Goal: Task Accomplishment & Management: Use online tool/utility

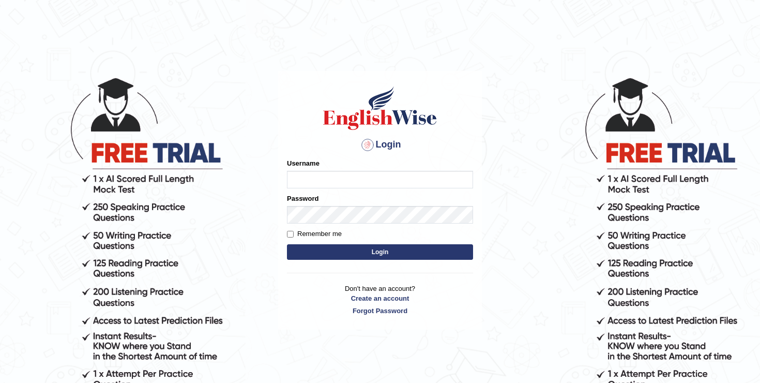
click at [354, 171] on input "Username" at bounding box center [380, 180] width 186 height 18
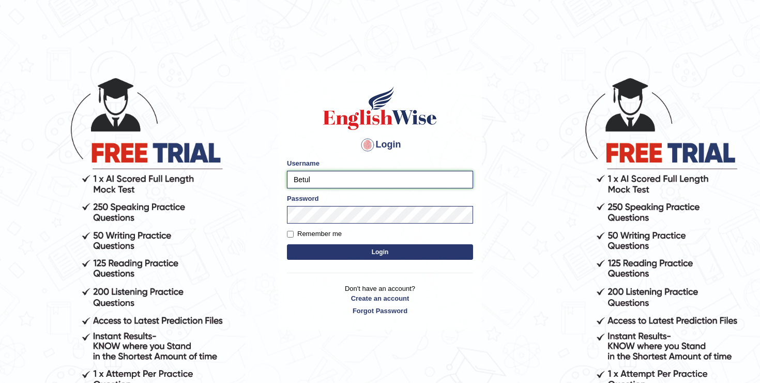
drag, startPoint x: 339, startPoint y: 178, endPoint x: 282, endPoint y: 179, distance: 56.9
click at [282, 179] on div "Login Please fix the following errors: Username Betul Password Remember me Logi…" at bounding box center [380, 200] width 204 height 259
type input "oguzhanakturk2@gmail.com"
click at [287, 244] on button "Login" at bounding box center [380, 252] width 186 height 16
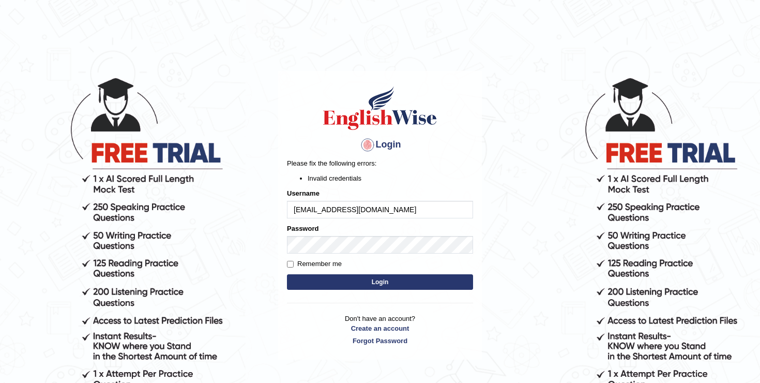
click at [389, 205] on input "oguzhanakturk2@gmail.com" at bounding box center [380, 210] width 186 height 18
type input "oguzhan"
click at [287, 274] on button "Login" at bounding box center [380, 282] width 186 height 16
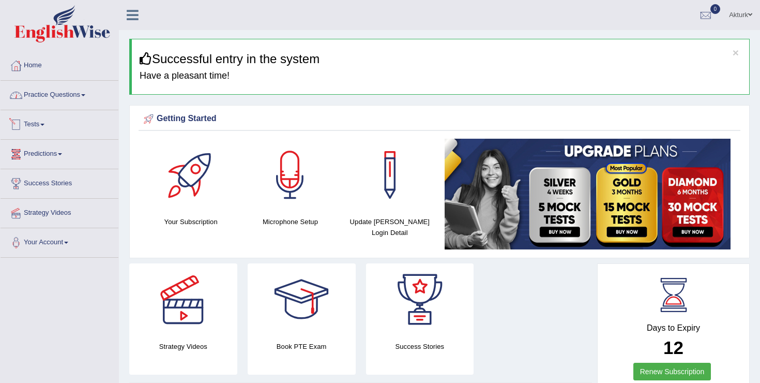
click at [82, 92] on link "Practice Questions" at bounding box center [60, 94] width 118 height 26
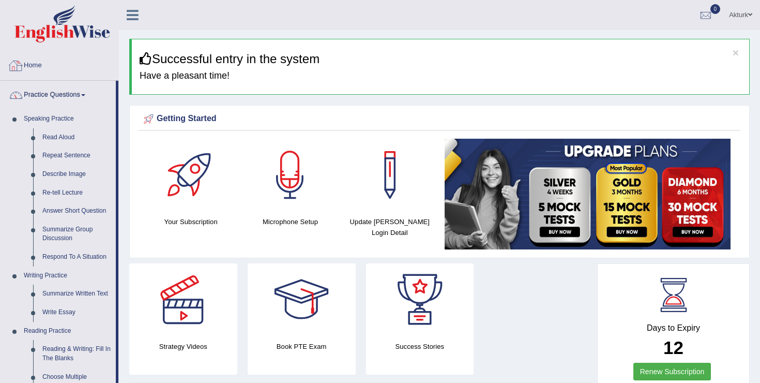
click at [40, 62] on link "Home" at bounding box center [60, 64] width 118 height 26
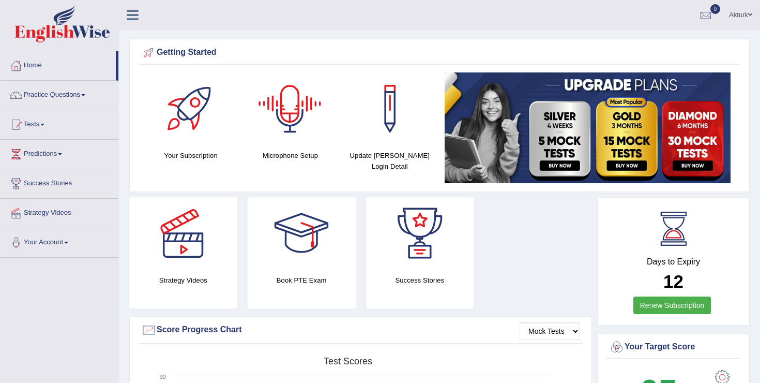
click at [289, 116] on div at bounding box center [290, 108] width 72 height 72
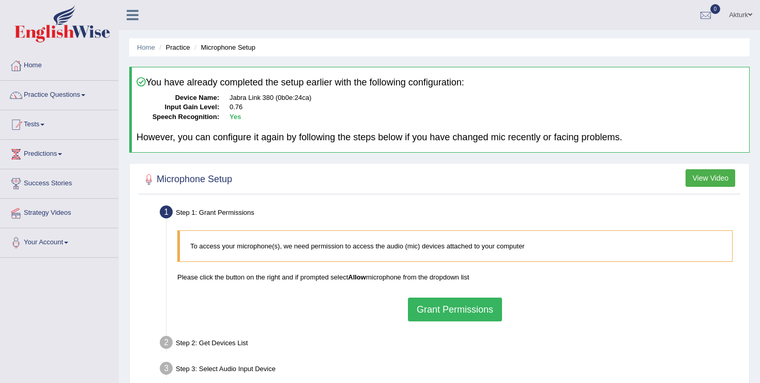
click at [450, 306] on button "Grant Permissions" at bounding box center [455, 309] width 94 height 24
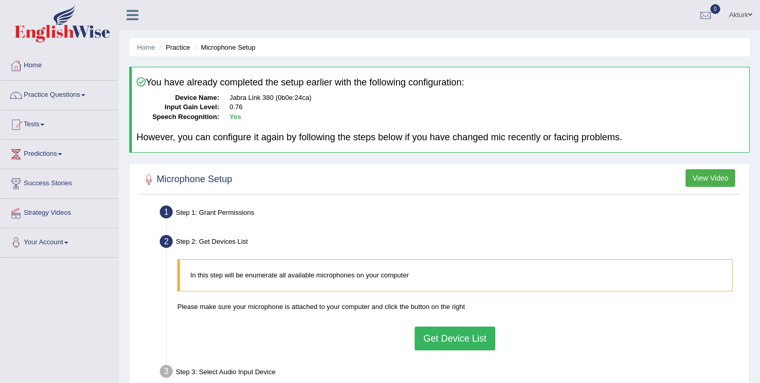
click at [460, 333] on button "Get Device List" at bounding box center [455, 338] width 81 height 24
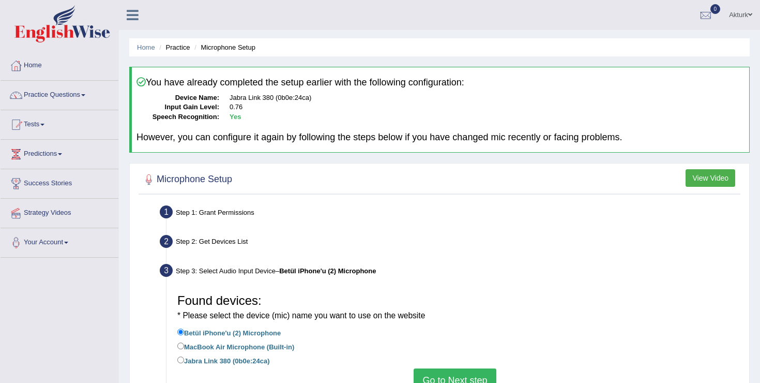
click at [258, 359] on label "Jabra Link 380 (0b0e:24ca)" at bounding box center [223, 359] width 92 height 11
click at [184, 359] on input "Jabra Link 380 (0b0e:24ca)" at bounding box center [180, 359] width 7 height 7
radio input "true"
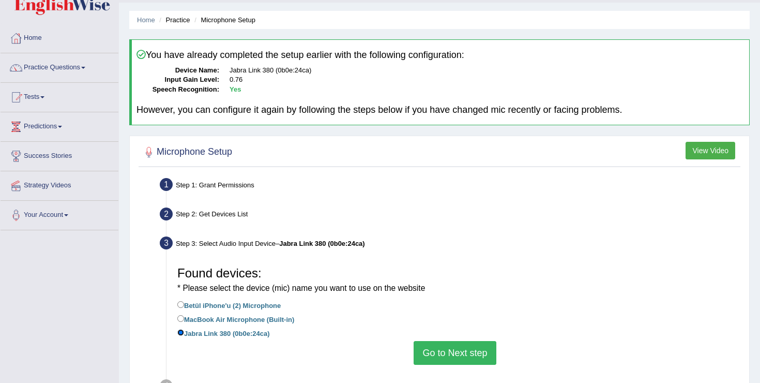
scroll to position [32, 0]
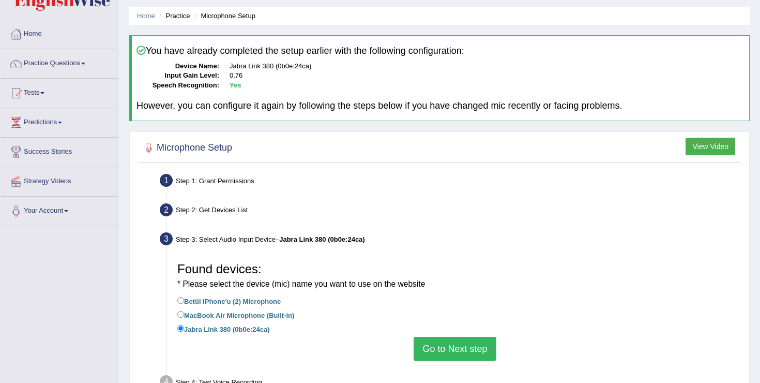
click at [446, 349] on button "Go to Next step" at bounding box center [455, 349] width 82 height 24
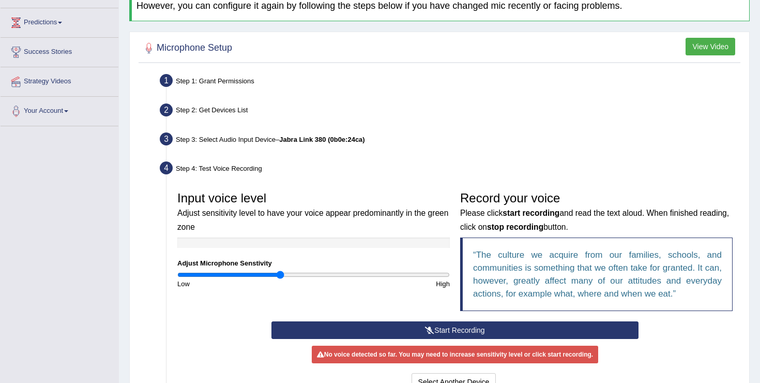
scroll to position [143, 0]
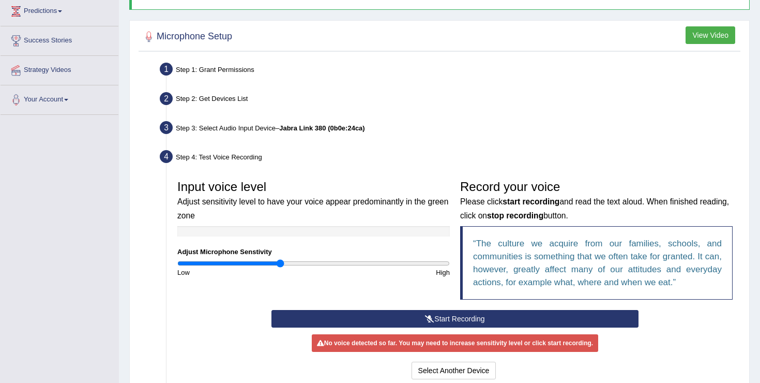
click at [395, 315] on button "Start Recording" at bounding box center [454, 319] width 367 height 18
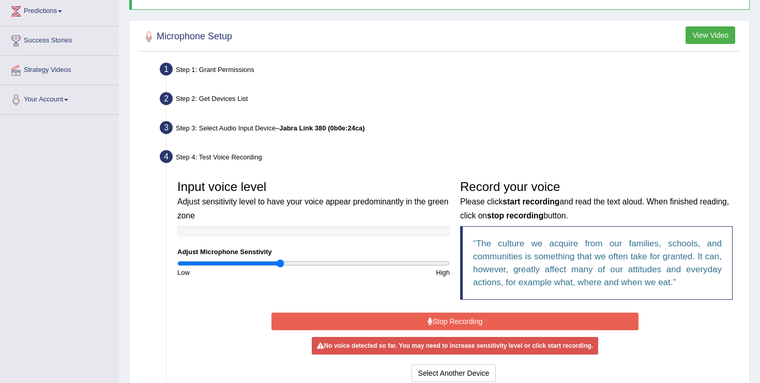
click at [395, 315] on button "Stop Recording" at bounding box center [454, 321] width 367 height 18
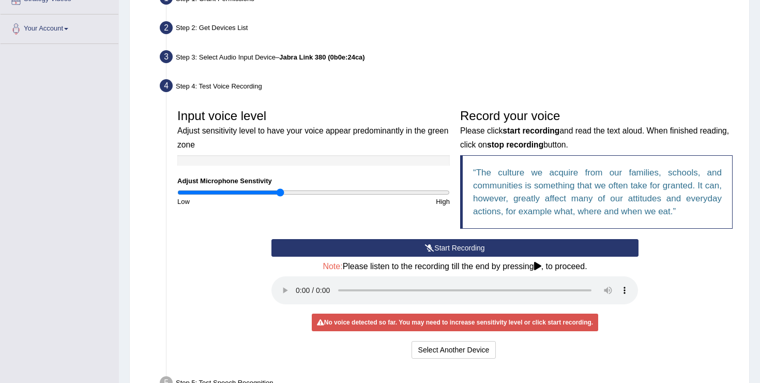
scroll to position [214, 0]
click at [428, 253] on button "Start Recording" at bounding box center [454, 247] width 367 height 18
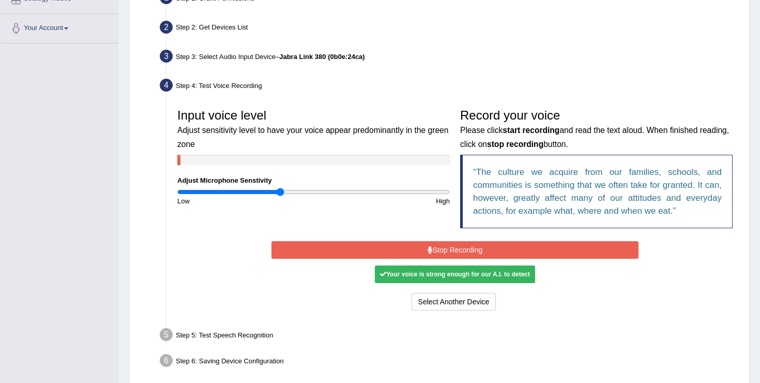
click at [428, 253] on button "Stop Recording" at bounding box center [454, 250] width 367 height 18
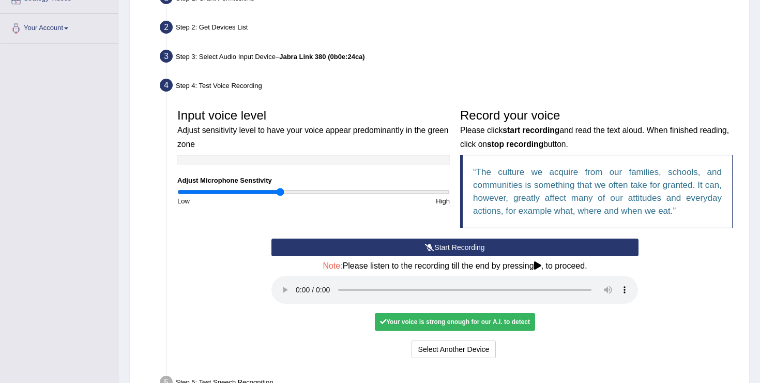
click at [433, 248] on button "Start Recording" at bounding box center [454, 247] width 367 height 18
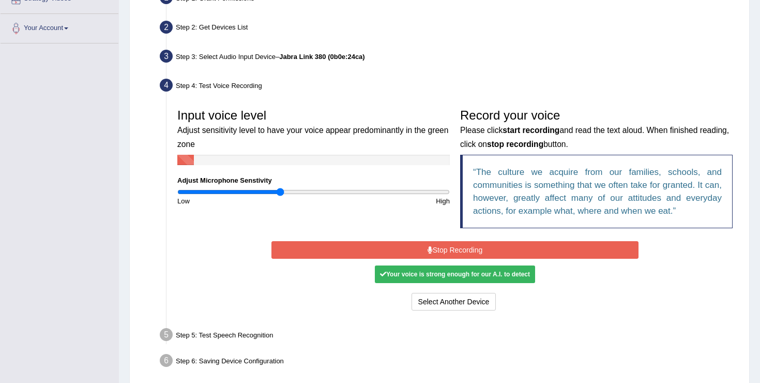
click at [433, 248] on button "Stop Recording" at bounding box center [454, 250] width 367 height 18
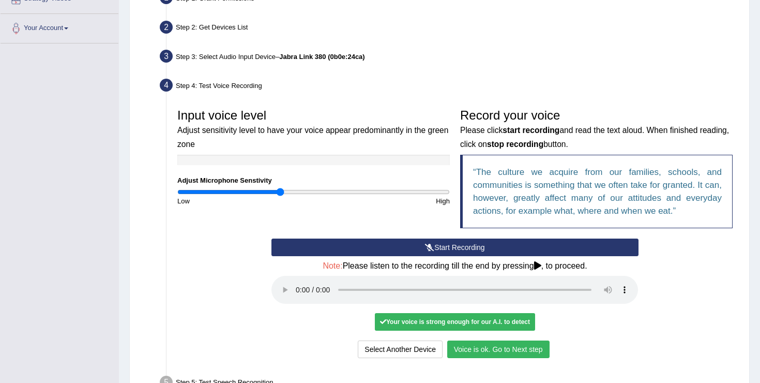
click at [486, 351] on button "Voice is ok. Go to Next step" at bounding box center [498, 349] width 102 height 18
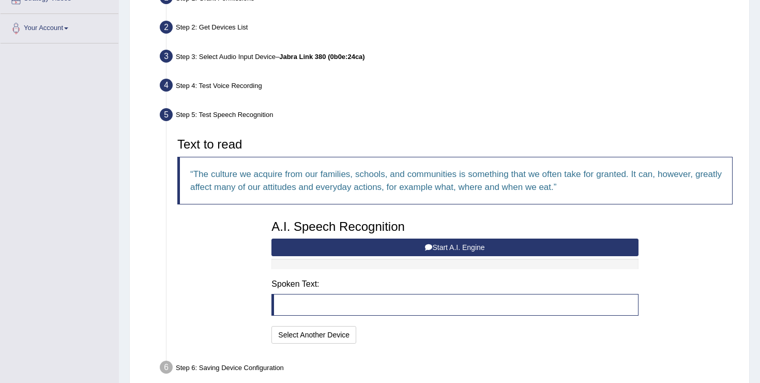
click at [412, 253] on button "Start A.I. Engine" at bounding box center [454, 247] width 367 height 18
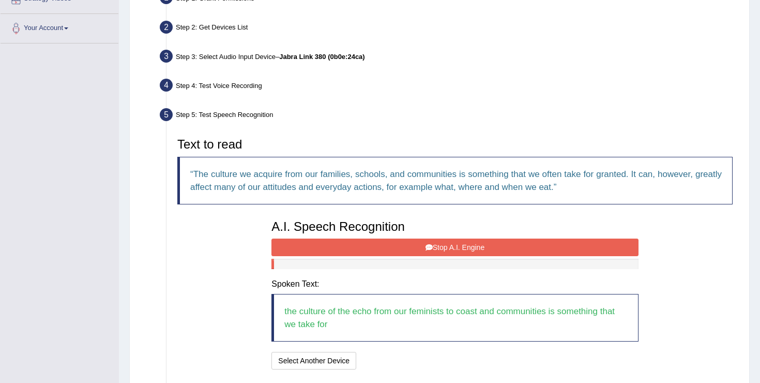
click at [412, 253] on button "Stop A.I. Engine" at bounding box center [454, 247] width 367 height 18
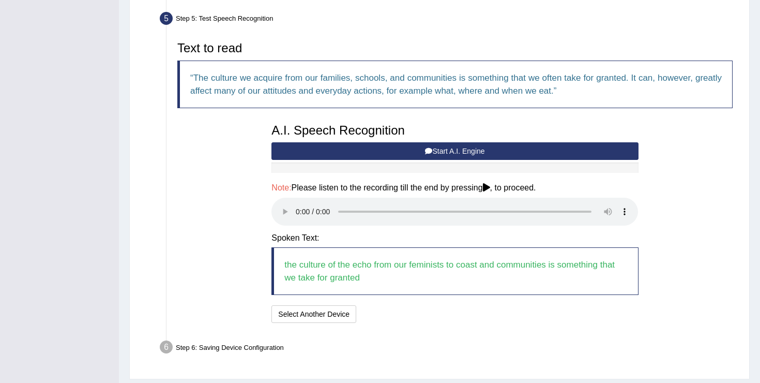
scroll to position [316, 0]
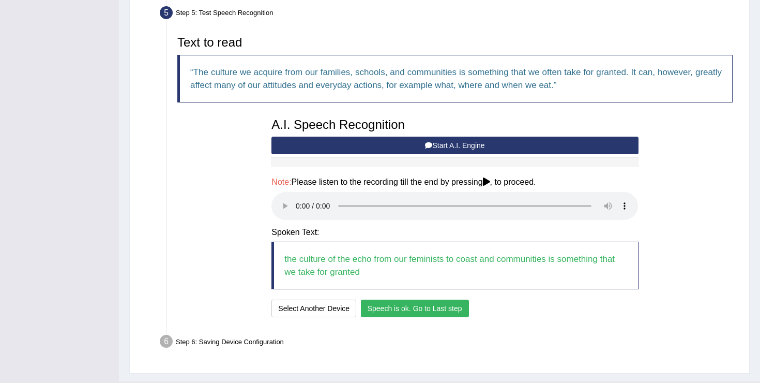
click at [393, 308] on button "Speech is ok. Go to Last step" at bounding box center [415, 308] width 108 height 18
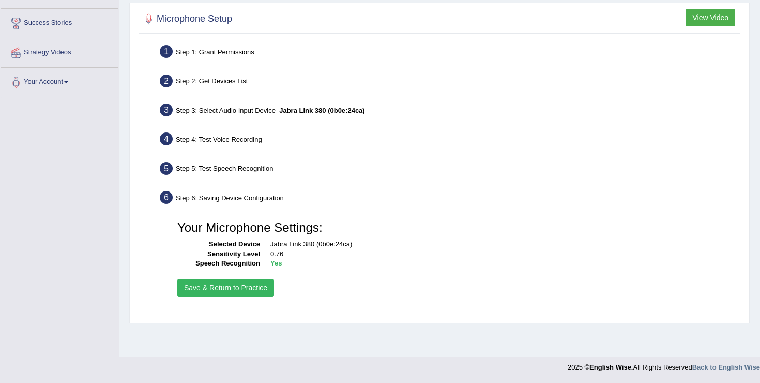
scroll to position [160, 0]
click at [262, 286] on button "Save & Return to Practice" at bounding box center [225, 288] width 97 height 18
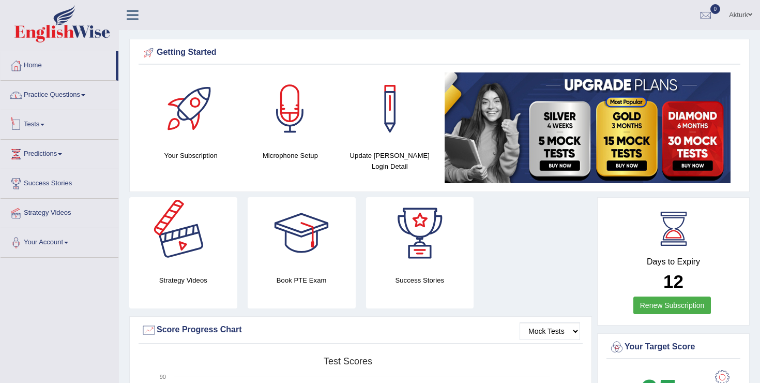
click at [85, 100] on link "Practice Questions" at bounding box center [60, 94] width 118 height 26
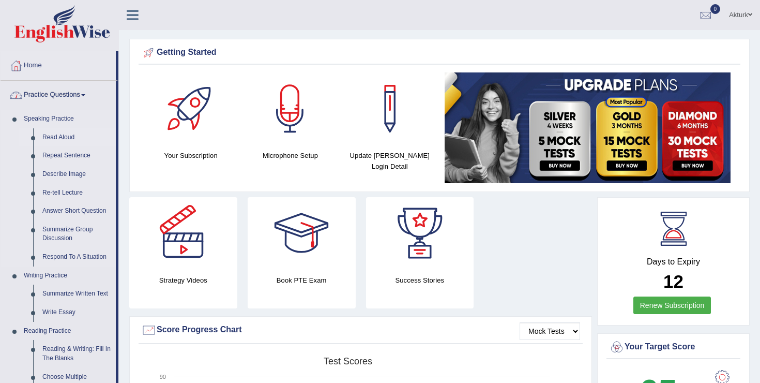
click at [66, 134] on link "Read Aloud" at bounding box center [77, 137] width 78 height 19
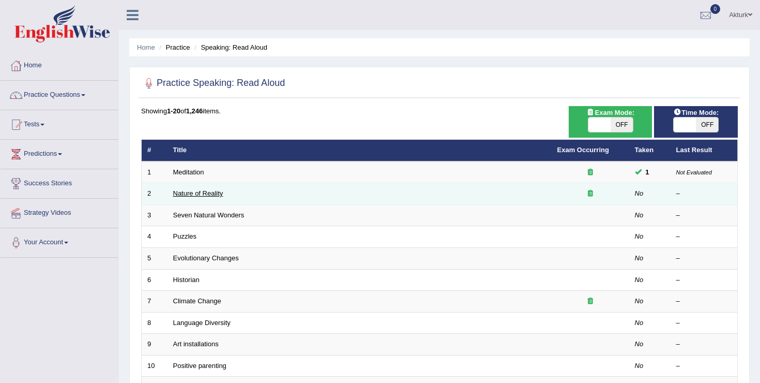
click at [205, 195] on link "Nature of Reality" at bounding box center [198, 193] width 50 height 8
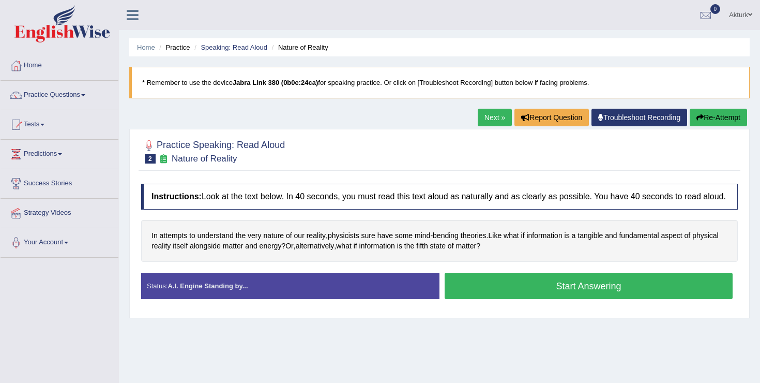
click at [502, 299] on button "Start Answering" at bounding box center [589, 286] width 288 height 26
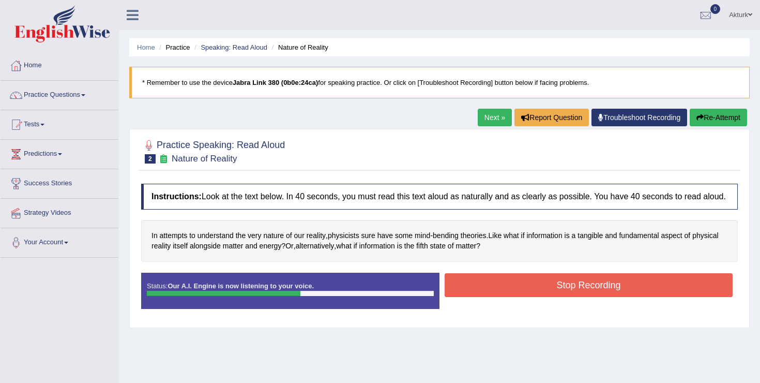
click at [540, 294] on button "Stop Recording" at bounding box center [589, 285] width 288 height 24
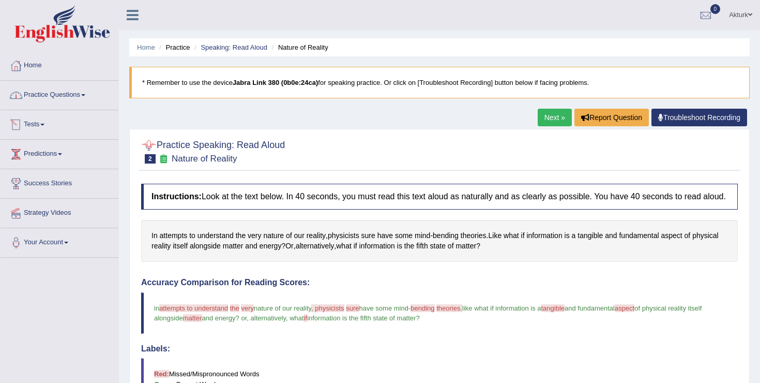
click at [52, 101] on link "Practice Questions" at bounding box center [60, 94] width 118 height 26
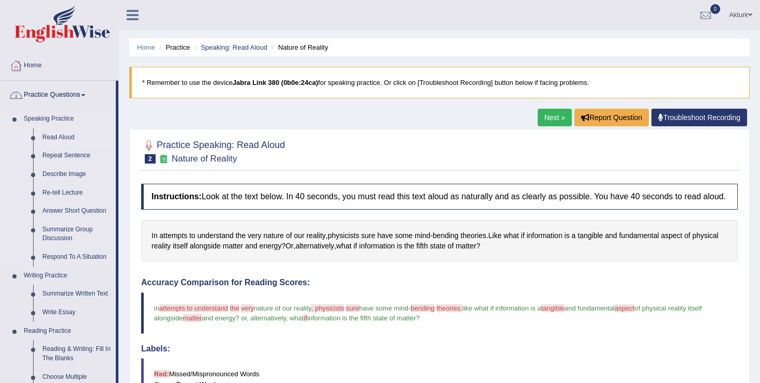
click at [52, 133] on link "Read Aloud" at bounding box center [77, 137] width 78 height 19
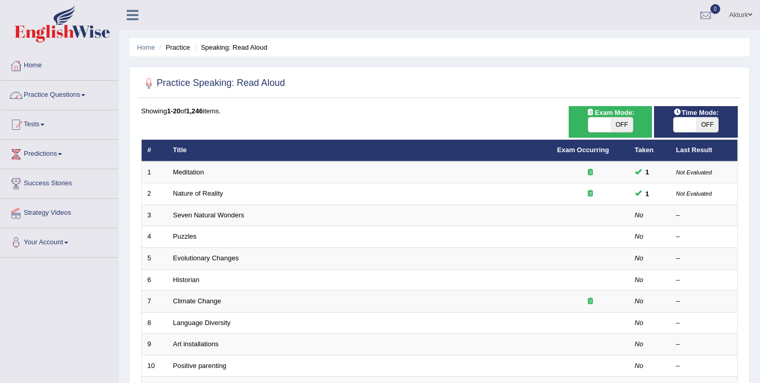
click at [617, 126] on span "OFF" at bounding box center [622, 124] width 22 height 14
checkbox input "true"
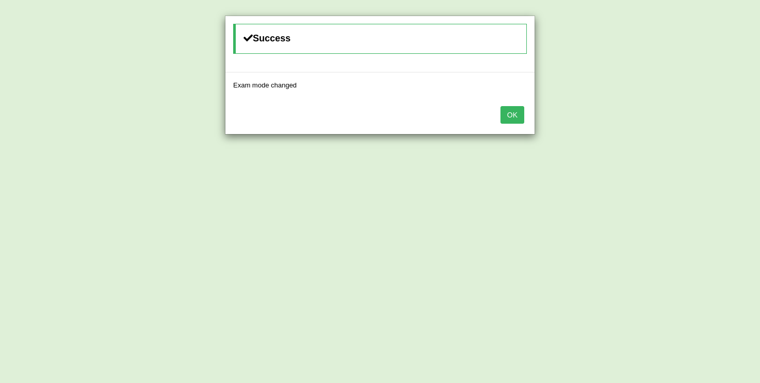
click at [518, 119] on button "OK" at bounding box center [513, 115] width 24 height 18
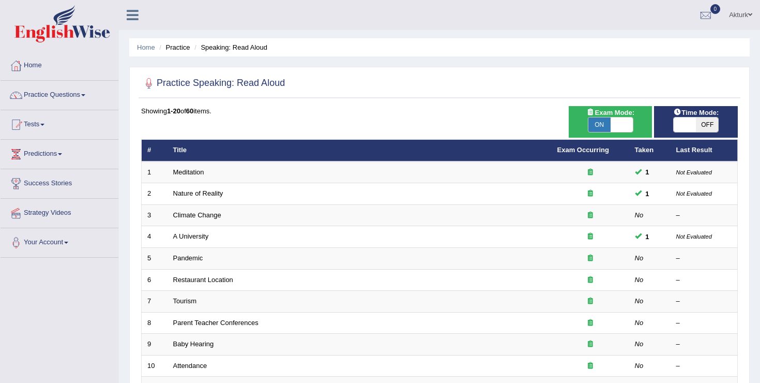
click at [698, 126] on span "OFF" at bounding box center [707, 124] width 22 height 14
checkbox input "true"
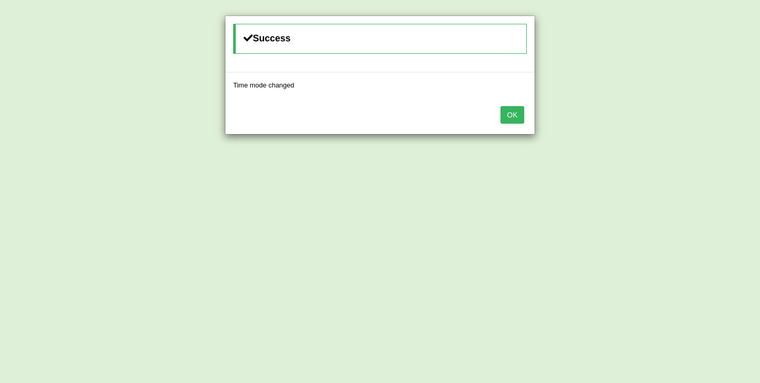
click at [510, 110] on button "OK" at bounding box center [513, 115] width 24 height 18
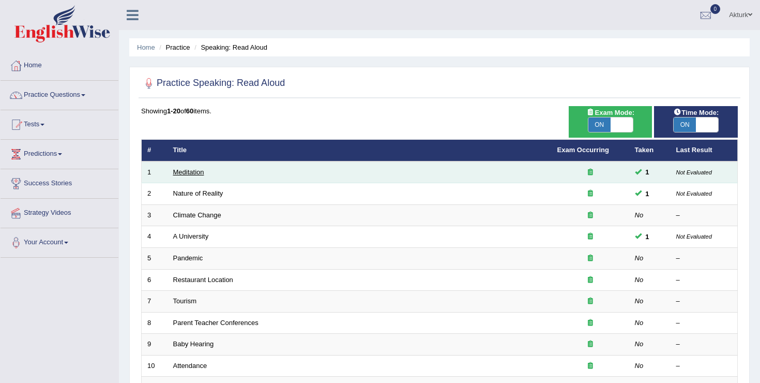
click at [199, 169] on link "Meditation" at bounding box center [188, 172] width 31 height 8
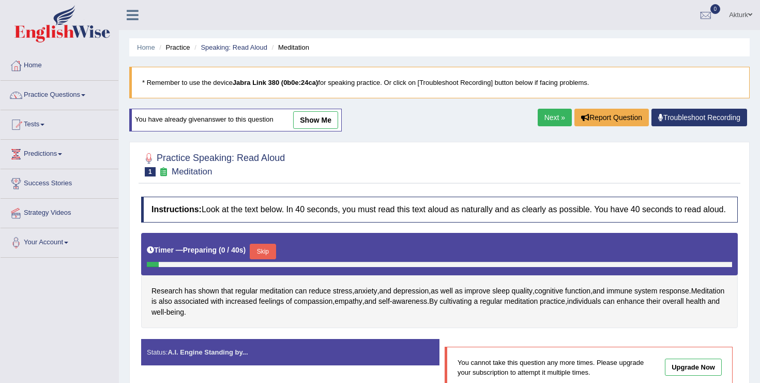
click at [309, 125] on link "show me" at bounding box center [315, 120] width 45 height 18
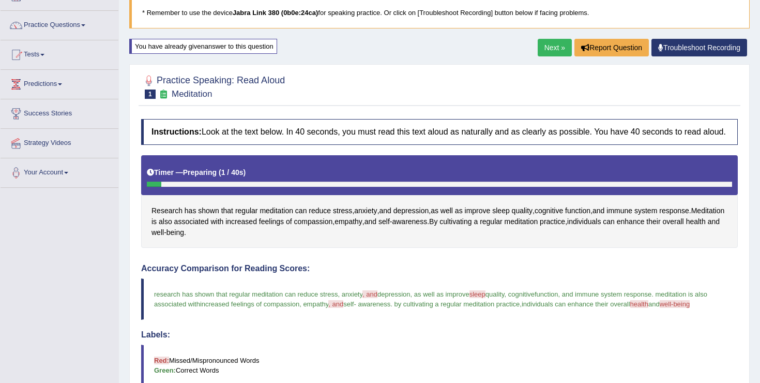
scroll to position [55, 0]
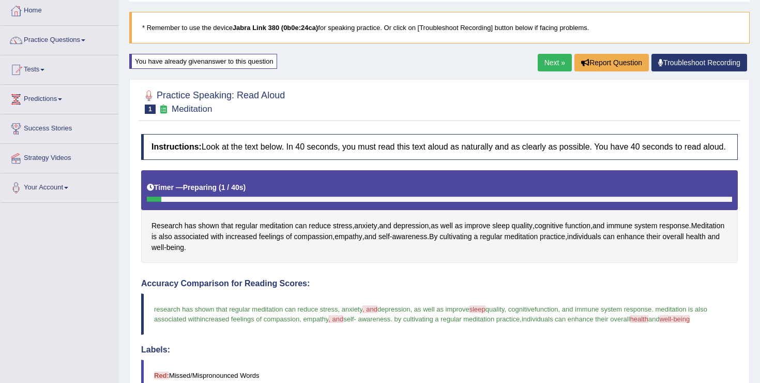
click at [550, 63] on link "Next »" at bounding box center [555, 63] width 34 height 18
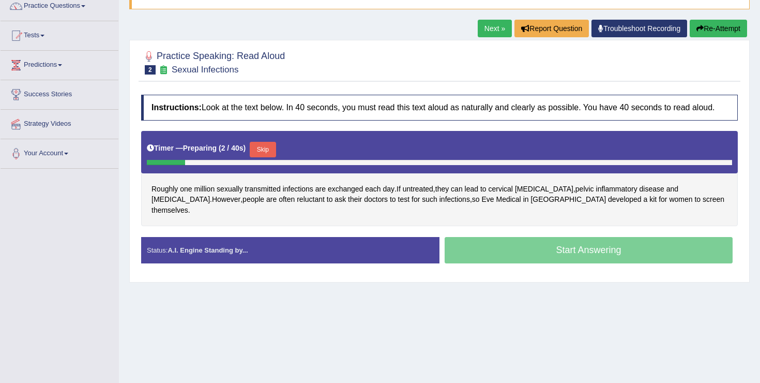
scroll to position [95, 0]
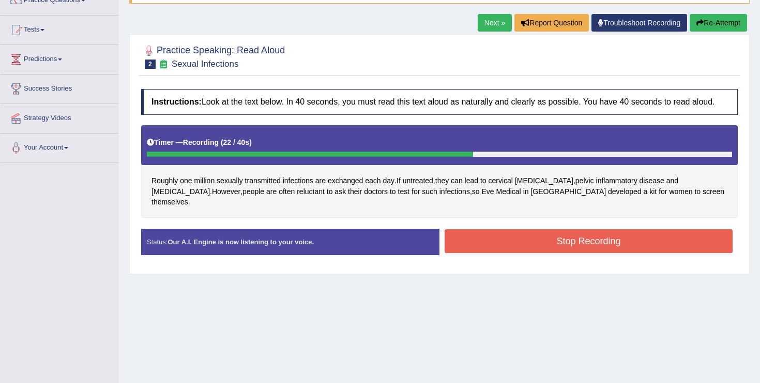
click at [557, 240] on button "Stop Recording" at bounding box center [589, 241] width 288 height 24
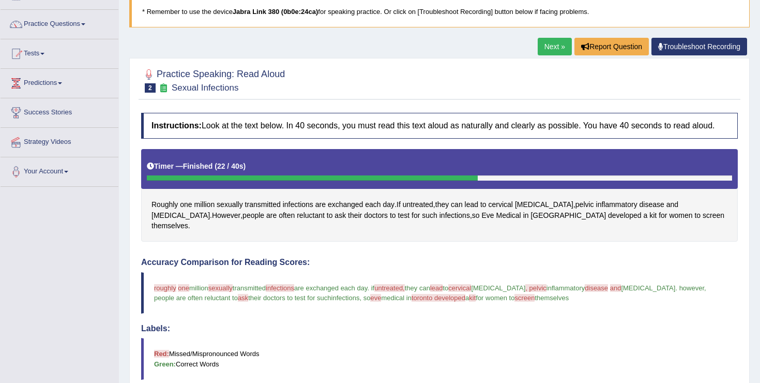
scroll to position [67, 0]
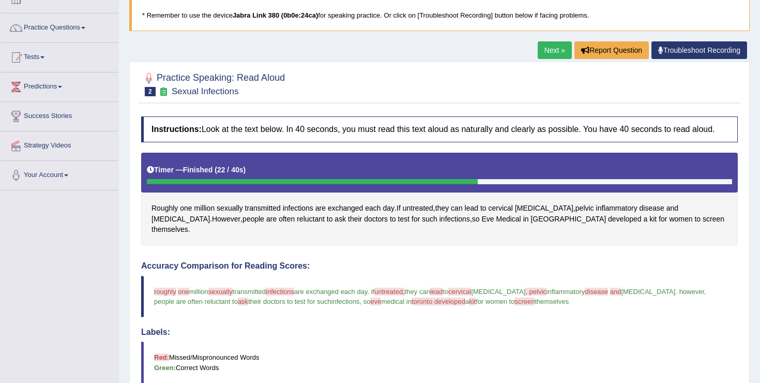
click at [547, 48] on link "Next »" at bounding box center [555, 50] width 34 height 18
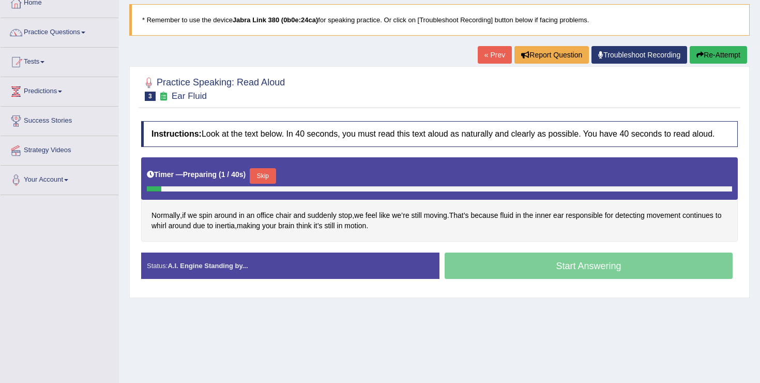
scroll to position [63, 0]
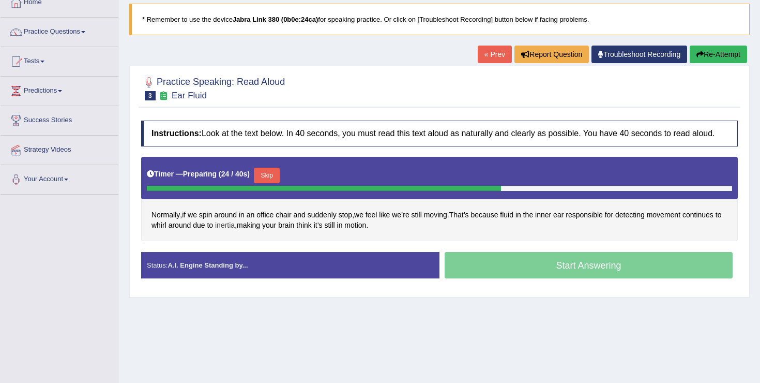
click at [235, 231] on span "inertia" at bounding box center [225, 225] width 20 height 11
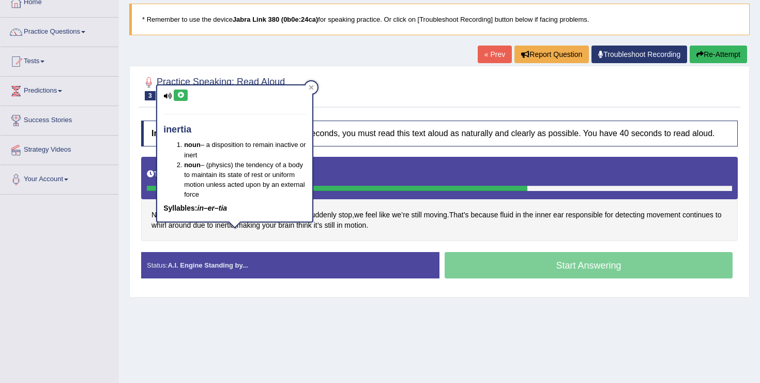
click at [185, 95] on button at bounding box center [181, 94] width 14 height 11
click at [312, 88] on icon at bounding box center [311, 87] width 5 height 5
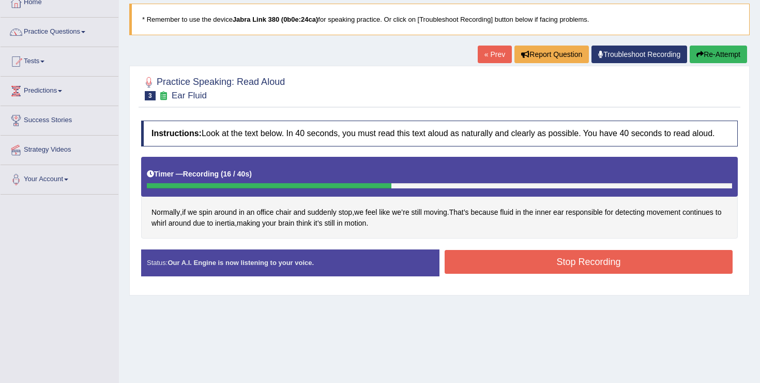
click at [536, 267] on button "Stop Recording" at bounding box center [589, 262] width 288 height 24
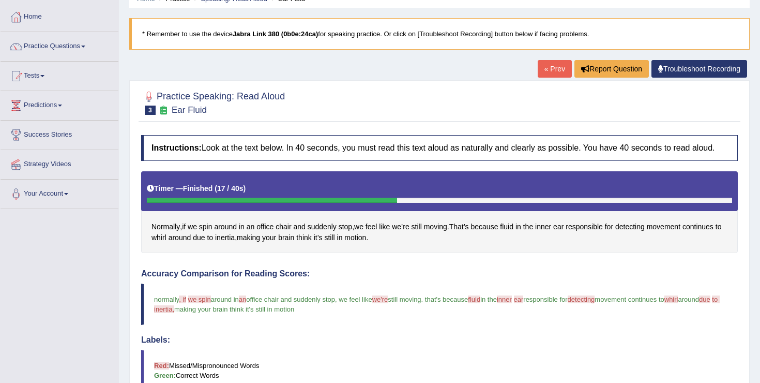
scroll to position [0, 0]
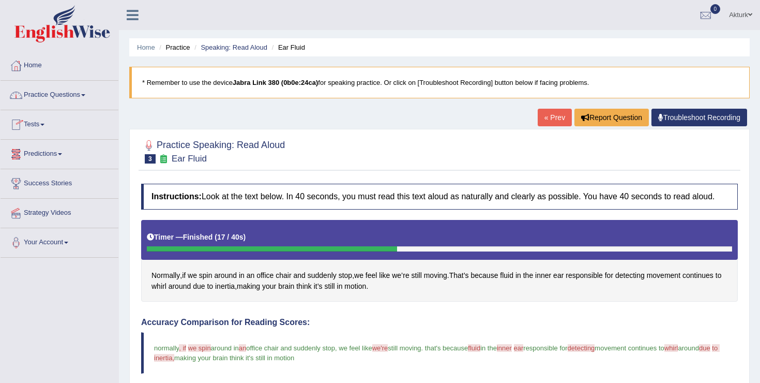
click at [63, 91] on link "Practice Questions" at bounding box center [60, 94] width 118 height 26
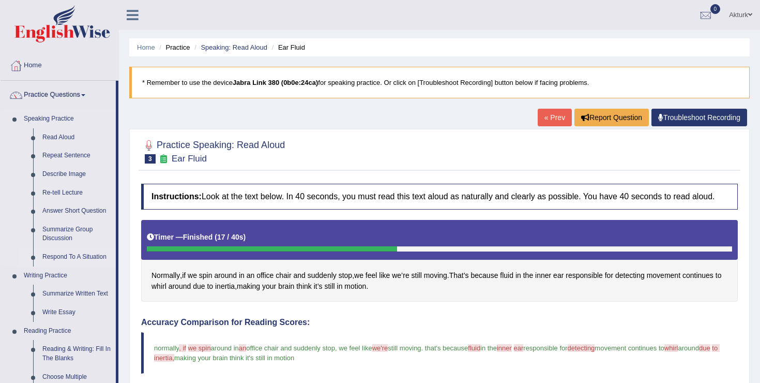
click at [67, 255] on link "Respond To A Situation" at bounding box center [77, 257] width 78 height 19
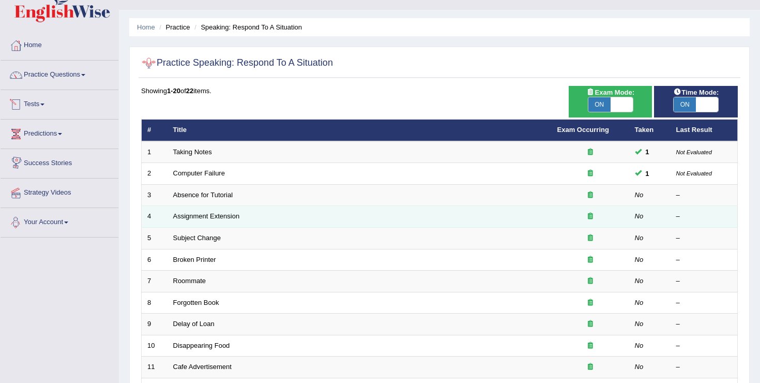
scroll to position [44, 0]
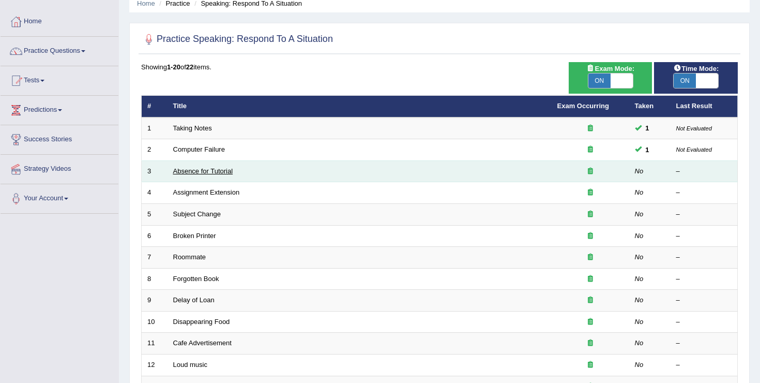
click at [222, 172] on link "Absence for Tutorial" at bounding box center [203, 171] width 60 height 8
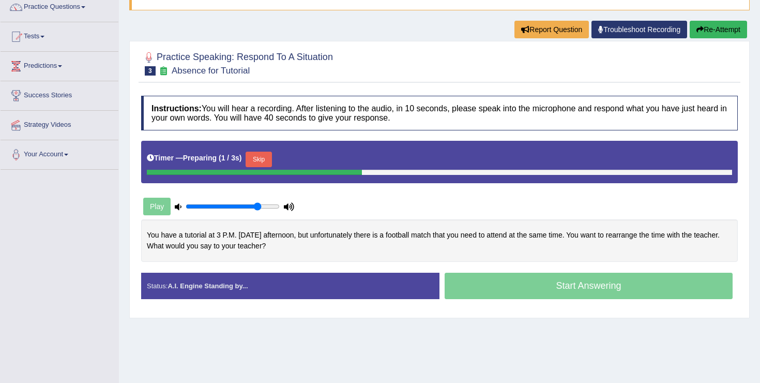
scroll to position [89, 0]
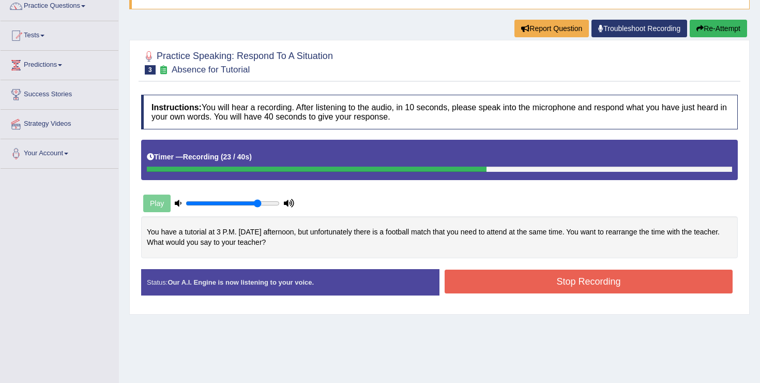
click at [484, 283] on button "Stop Recording" at bounding box center [589, 281] width 288 height 24
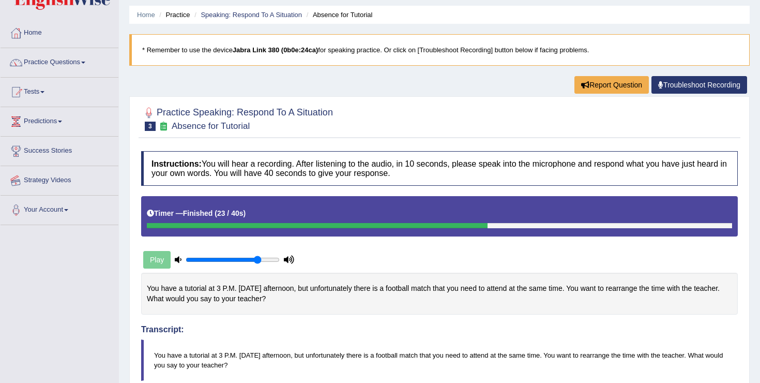
scroll to position [31, 0]
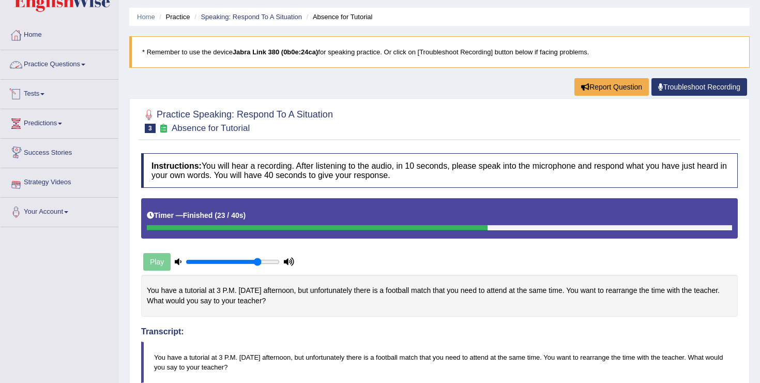
click at [64, 62] on link "Practice Questions" at bounding box center [60, 63] width 118 height 26
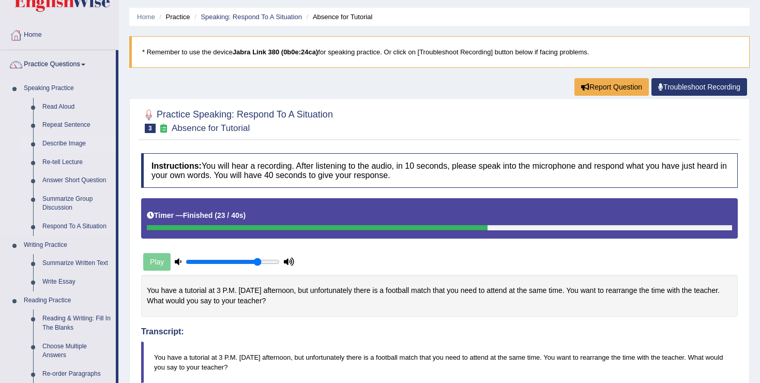
click at [59, 138] on link "Describe Image" at bounding box center [77, 143] width 78 height 19
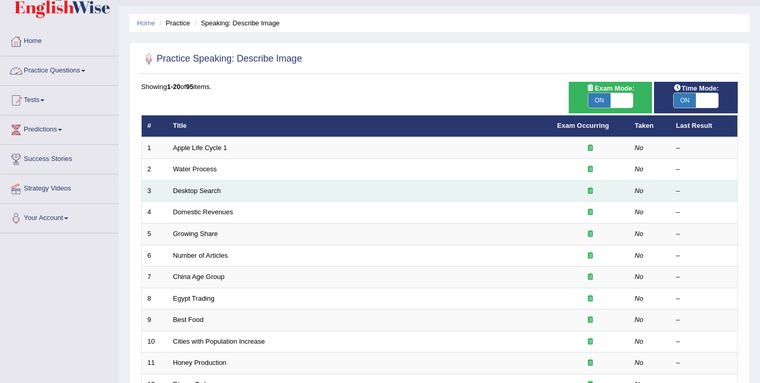
scroll to position [25, 0]
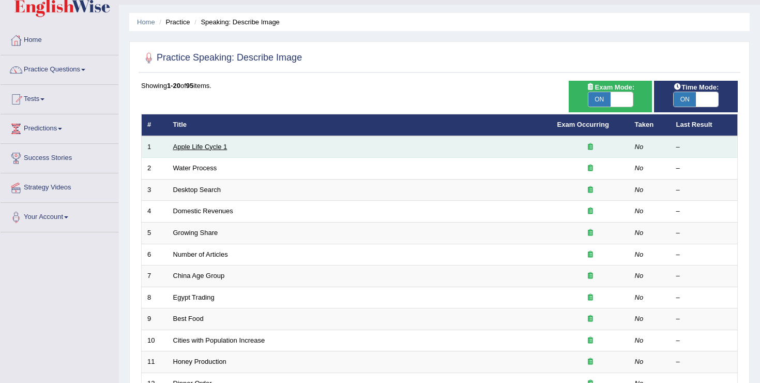
click at [214, 149] on link "Apple Life Cycle 1" at bounding box center [200, 147] width 54 height 8
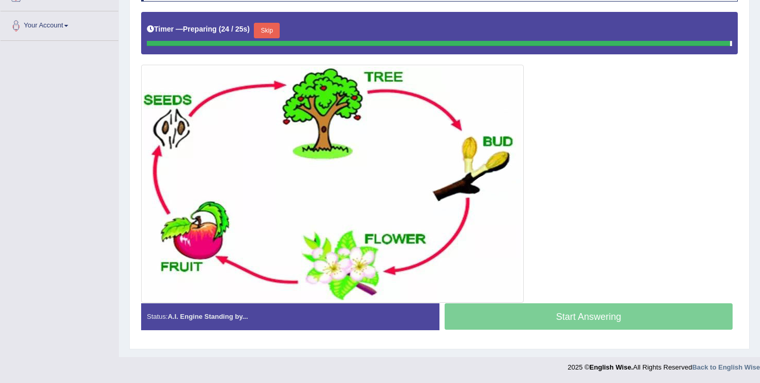
scroll to position [214, 0]
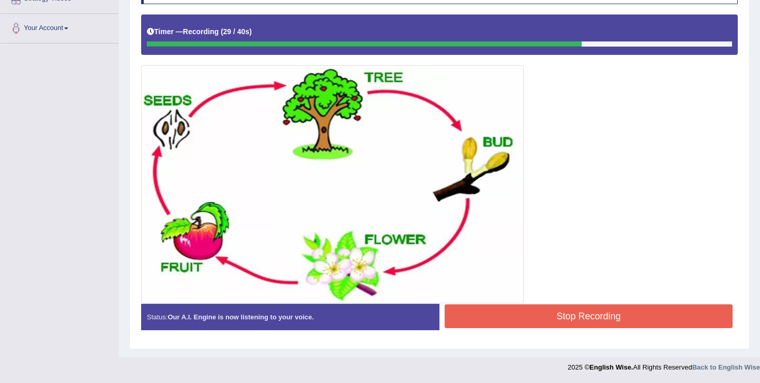
click at [500, 311] on button "Stop Recording" at bounding box center [589, 316] width 288 height 24
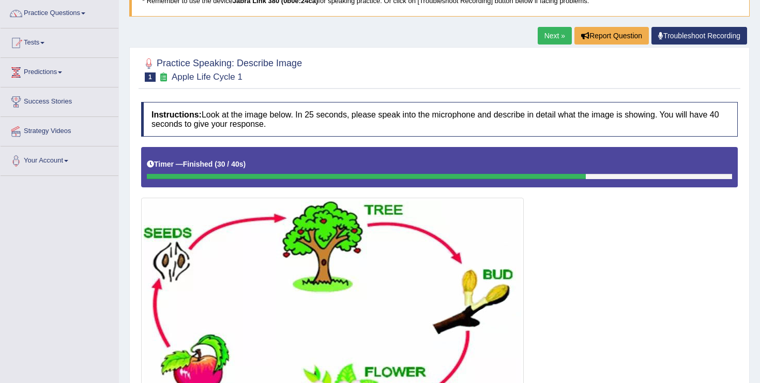
scroll to position [0, 0]
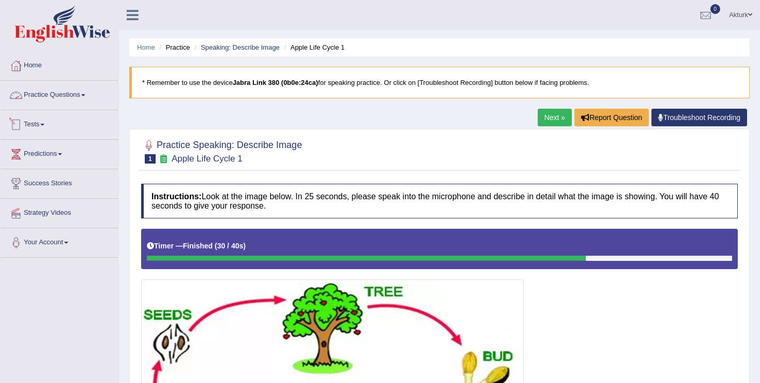
click at [66, 94] on link "Practice Questions" at bounding box center [60, 94] width 118 height 26
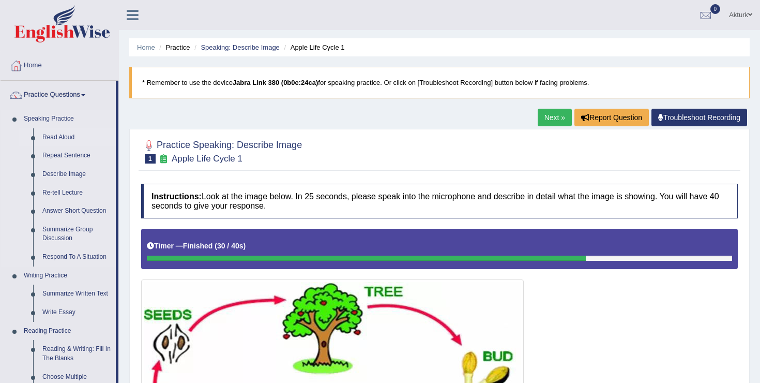
click at [64, 136] on link "Read Aloud" at bounding box center [77, 137] width 78 height 19
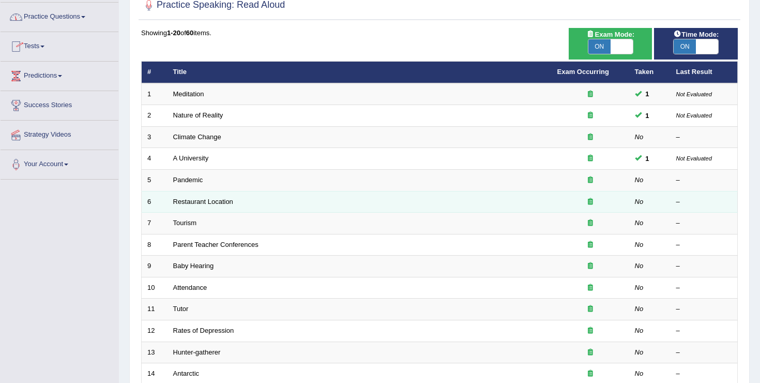
scroll to position [79, 0]
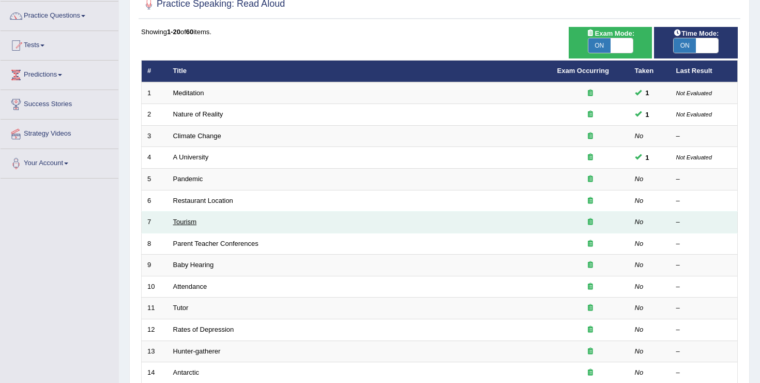
click at [193, 225] on link "Tourism" at bounding box center [185, 222] width 24 height 8
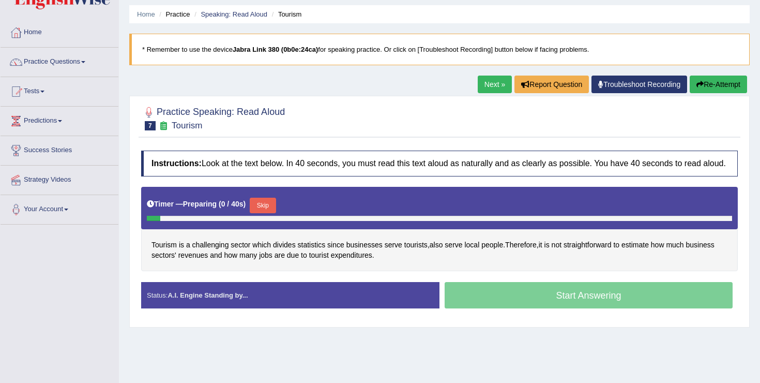
scroll to position [35, 0]
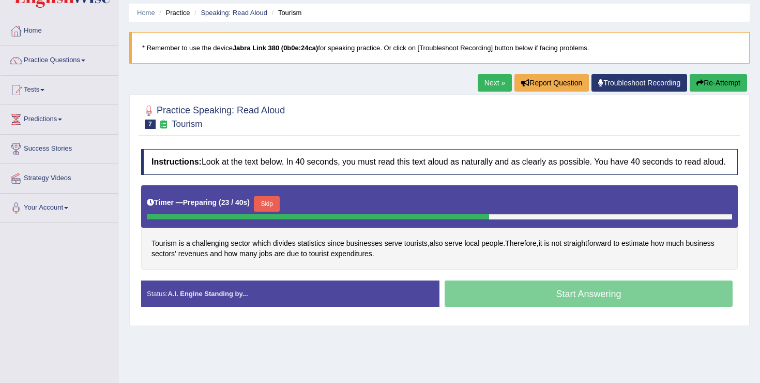
click at [277, 212] on button "Skip" at bounding box center [267, 204] width 26 height 16
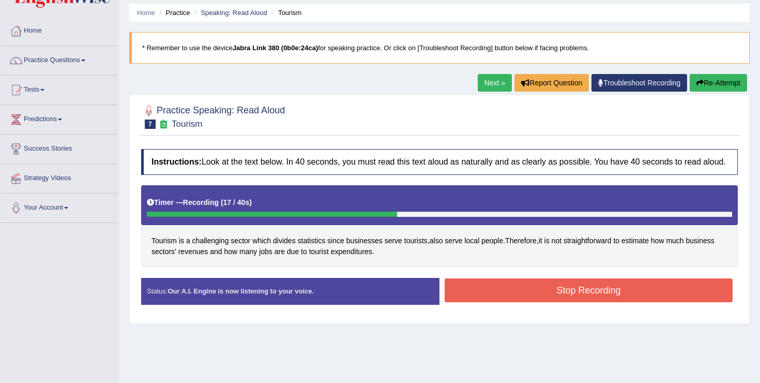
click at [532, 301] on button "Stop Recording" at bounding box center [589, 290] width 288 height 24
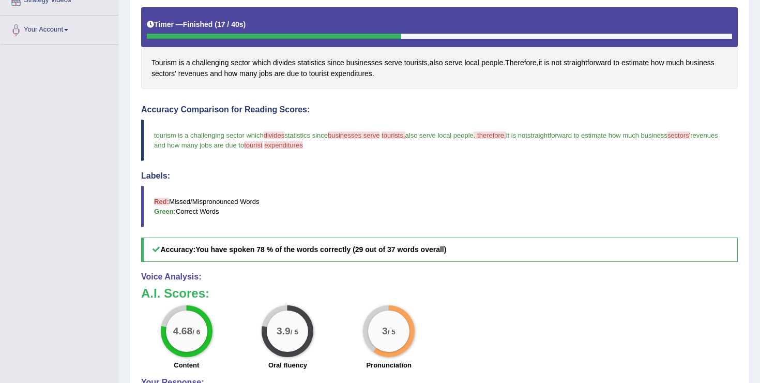
scroll to position [0, 0]
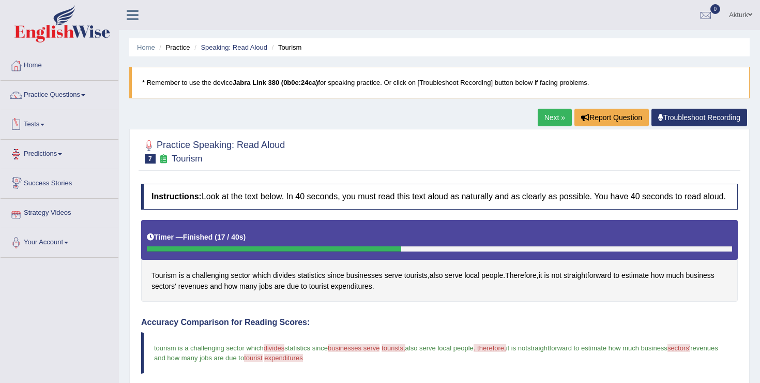
click at [544, 112] on link "Next »" at bounding box center [555, 118] width 34 height 18
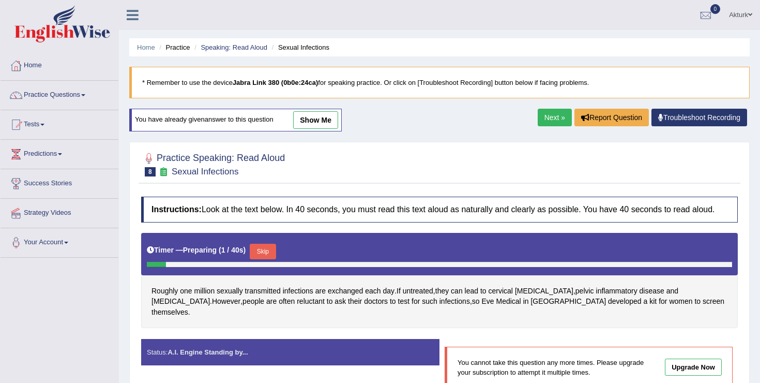
click at [549, 119] on link "Next »" at bounding box center [555, 118] width 34 height 18
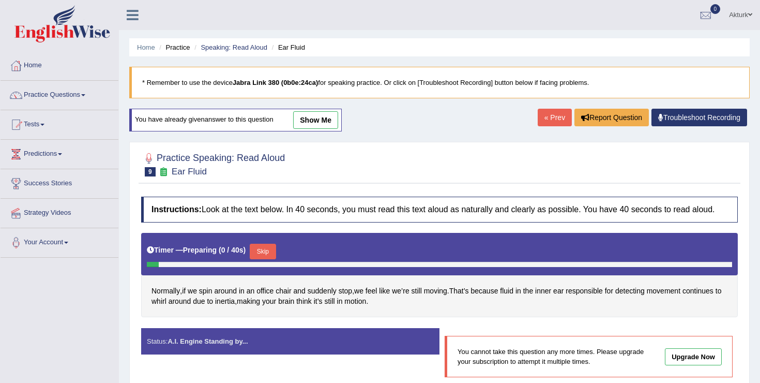
click at [549, 119] on link "« Prev" at bounding box center [555, 118] width 34 height 18
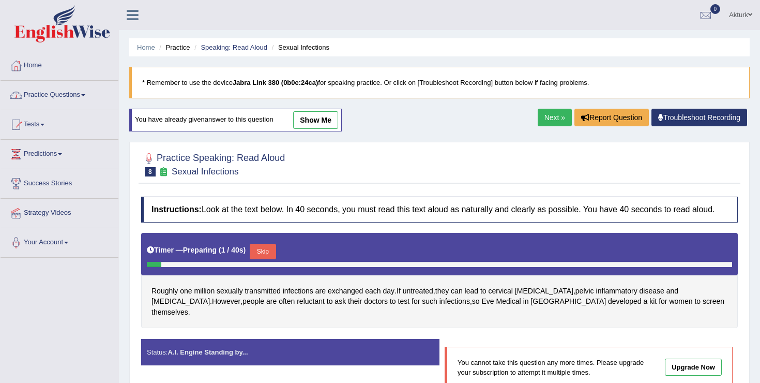
click at [85, 96] on span at bounding box center [83, 95] width 4 height 2
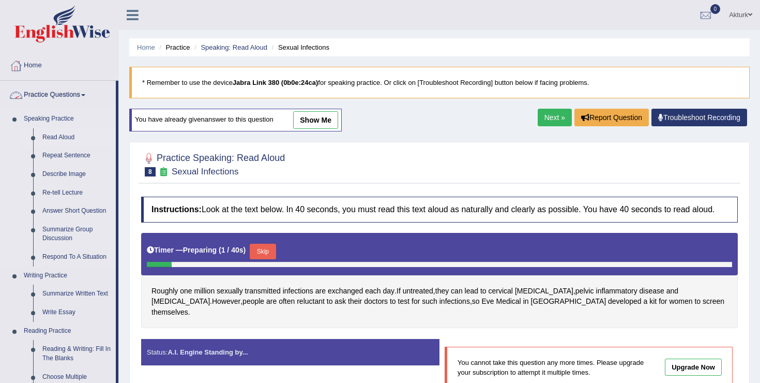
click at [62, 134] on link "Read Aloud" at bounding box center [77, 137] width 78 height 19
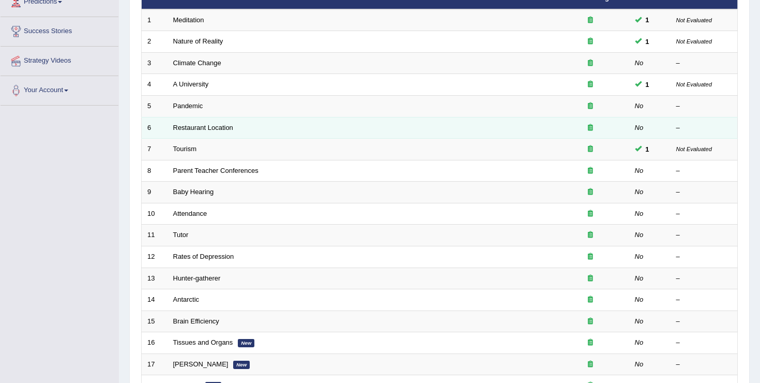
scroll to position [153, 0]
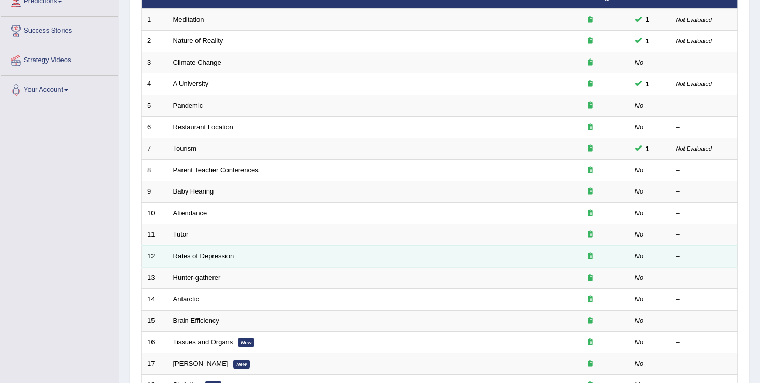
click at [218, 257] on link "Rates of Depression" at bounding box center [203, 256] width 61 height 8
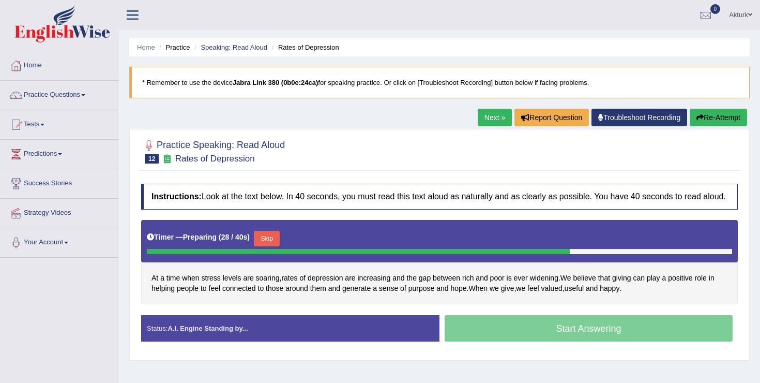
click at [278, 245] on button "Skip" at bounding box center [267, 239] width 26 height 16
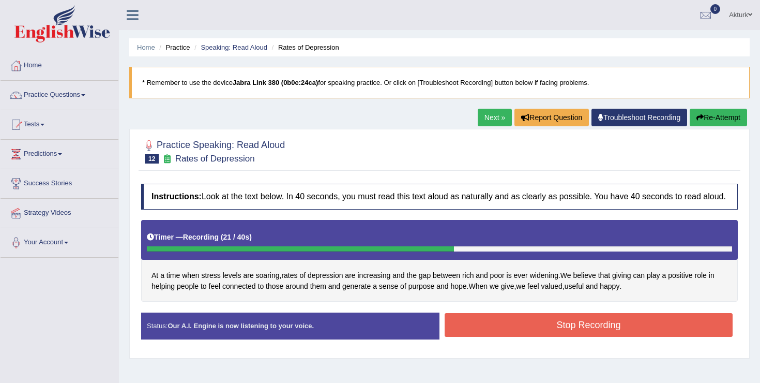
click at [570, 337] on button "Stop Recording" at bounding box center [589, 325] width 288 height 24
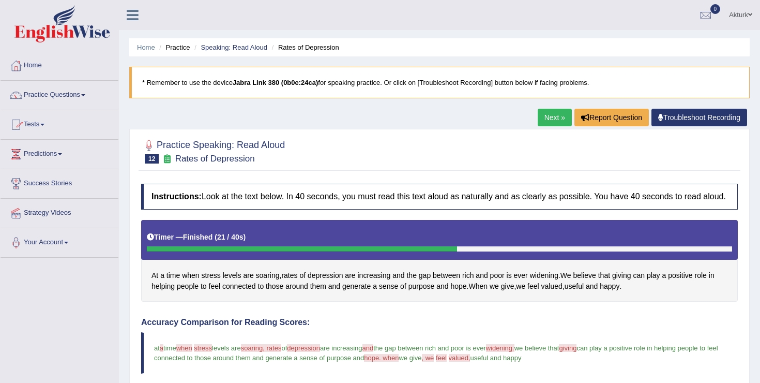
click at [40, 126] on link "Tests" at bounding box center [60, 123] width 118 height 26
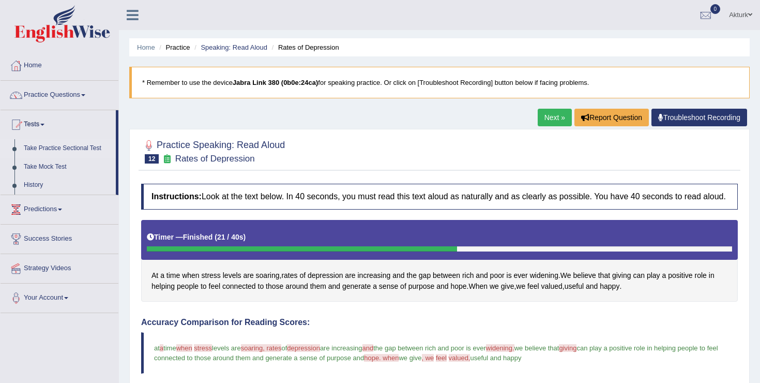
click at [44, 145] on link "Take Practice Sectional Test" at bounding box center [67, 148] width 97 height 19
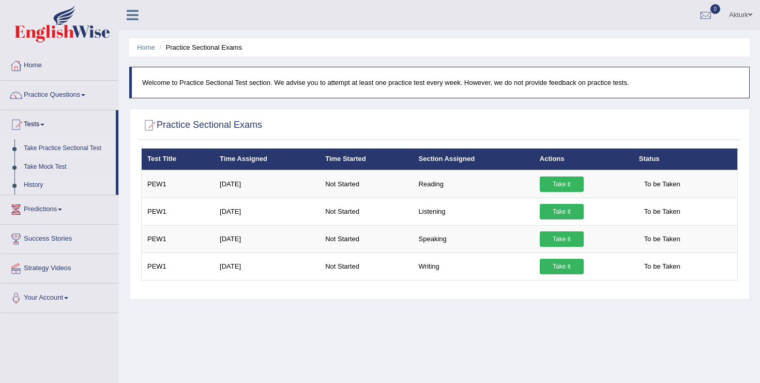
click at [35, 184] on link "History" at bounding box center [67, 185] width 97 height 19
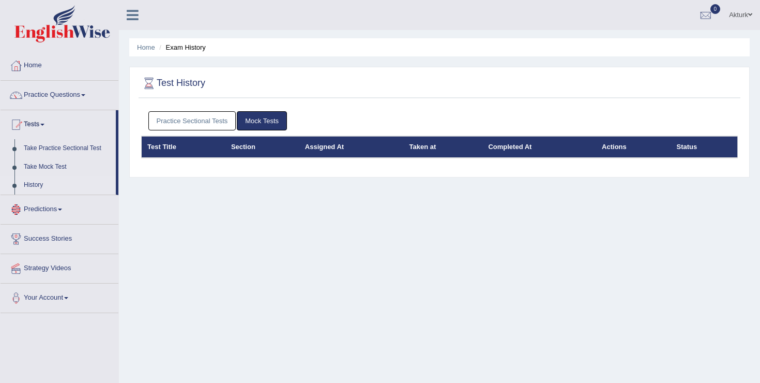
click at [192, 115] on link "Practice Sectional Tests" at bounding box center [192, 120] width 88 height 19
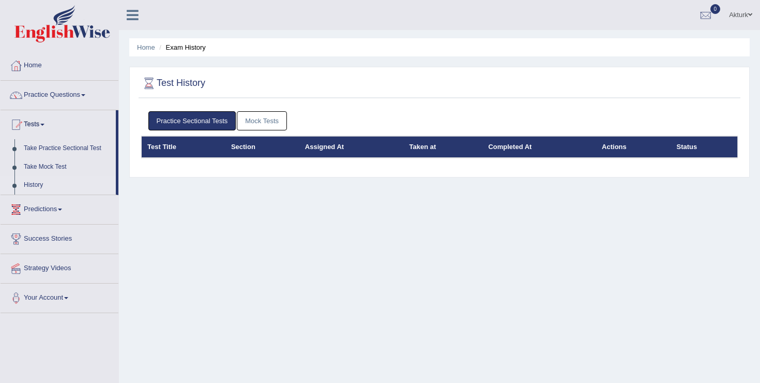
click at [257, 119] on link "Mock Tests" at bounding box center [262, 120] width 50 height 19
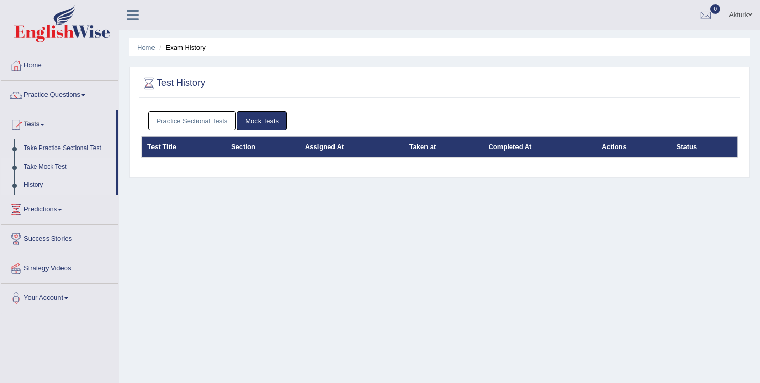
click at [53, 164] on link "Take Mock Test" at bounding box center [67, 167] width 97 height 19
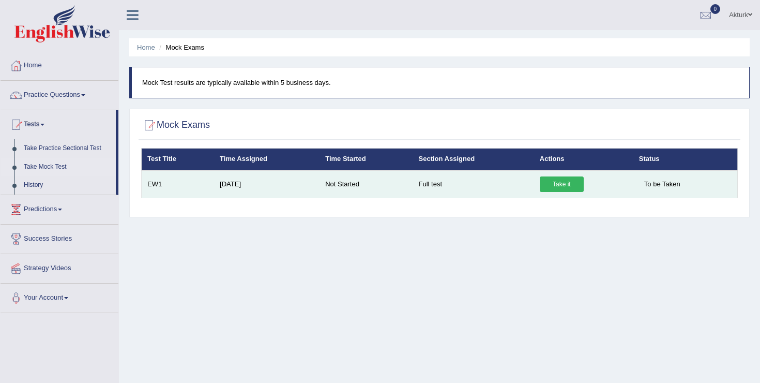
click at [567, 184] on link "Take it" at bounding box center [562, 184] width 44 height 16
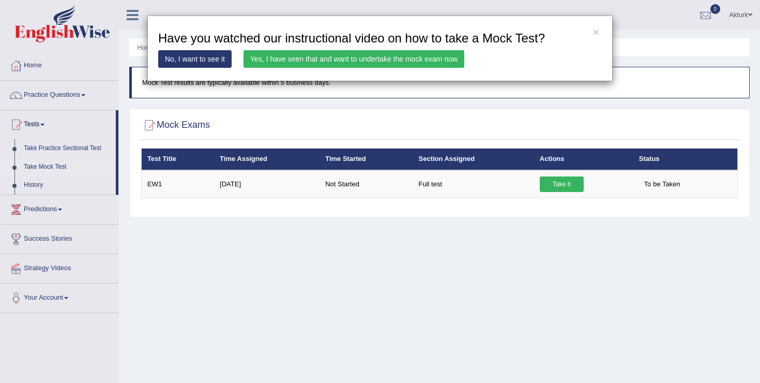
click at [386, 63] on link "Yes, I have seen that and want to undertake the mock exam now" at bounding box center [354, 59] width 221 height 18
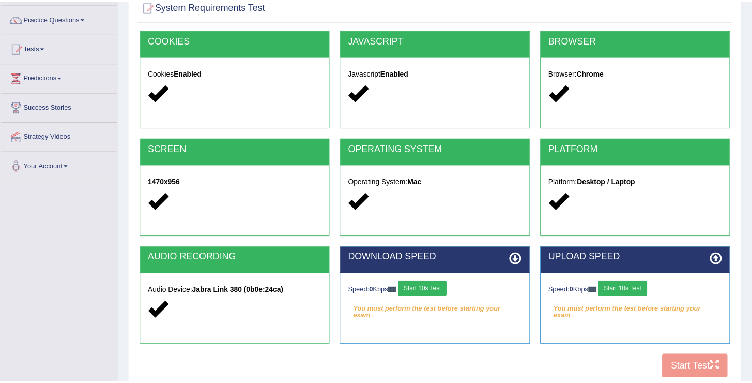
scroll to position [86, 0]
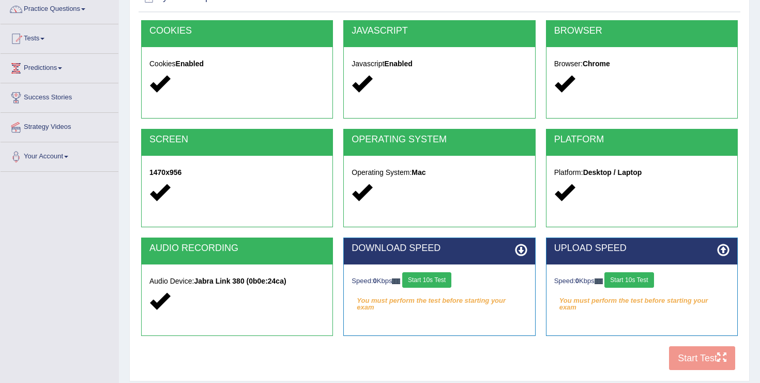
click at [438, 280] on button "Start 10s Test" at bounding box center [426, 280] width 49 height 16
click at [451, 283] on button "Start 10s Test" at bounding box center [438, 280] width 49 height 16
click at [636, 277] on button "Start 10s Test" at bounding box center [629, 280] width 49 height 16
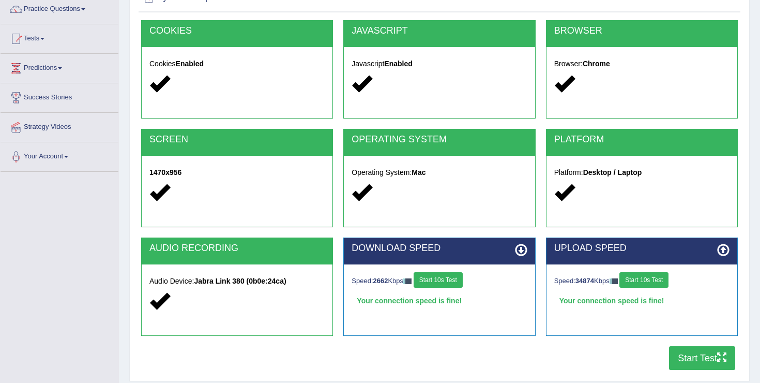
click at [693, 360] on button "Start Test" at bounding box center [702, 358] width 66 height 24
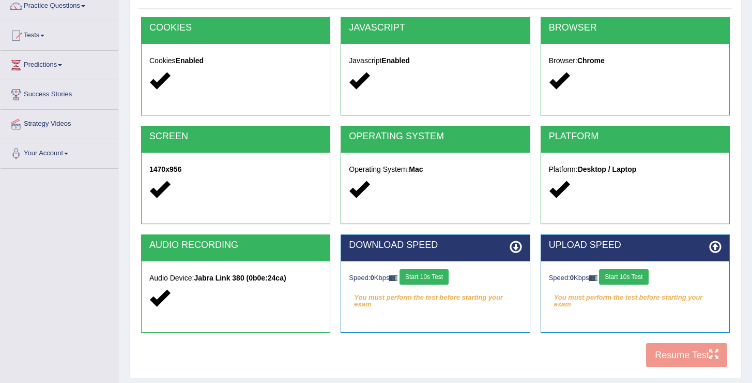
click at [443, 276] on button "Start 10s Test" at bounding box center [424, 277] width 49 height 16
click at [623, 277] on button "Start 10s Test" at bounding box center [623, 277] width 49 height 16
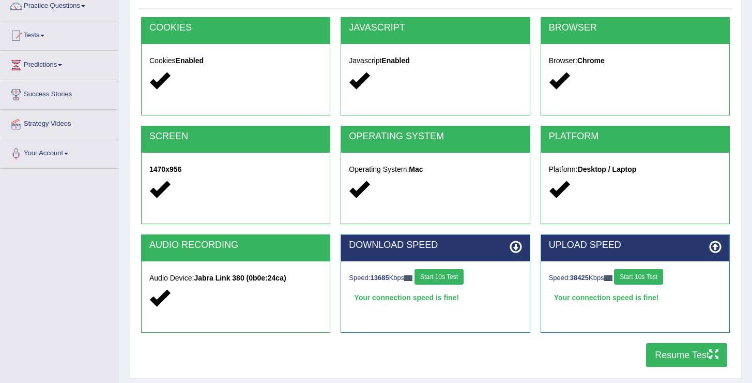
click at [688, 356] on button "Resume Test" at bounding box center [686, 355] width 81 height 24
click at [672, 355] on button "Resume Test" at bounding box center [686, 355] width 81 height 24
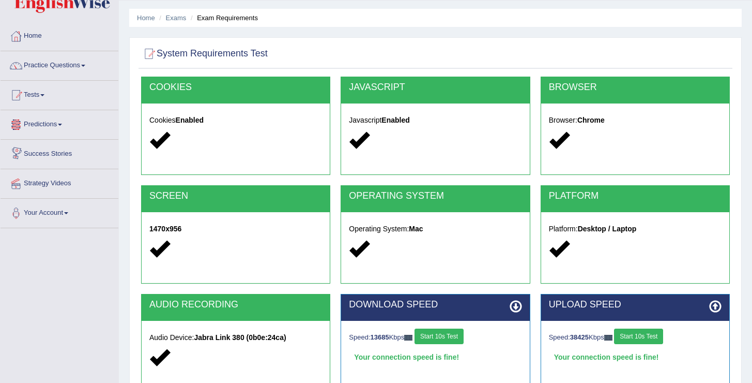
scroll to position [28, 0]
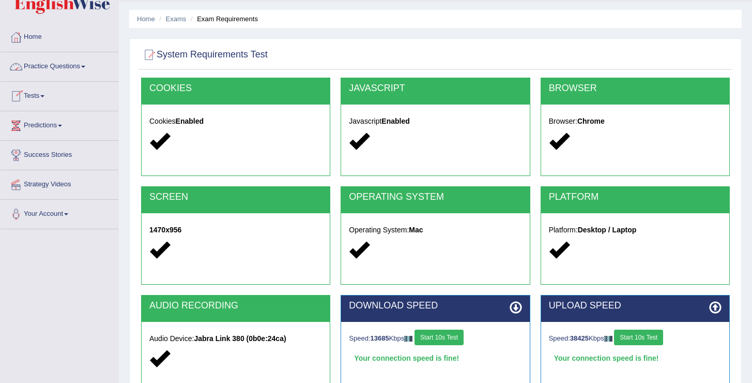
click at [42, 95] on link "Tests" at bounding box center [60, 95] width 118 height 26
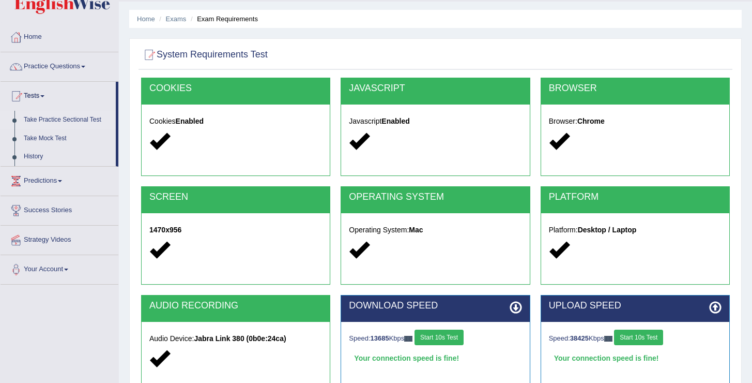
click at [58, 116] on link "Take Practice Sectional Test" at bounding box center [67, 120] width 97 height 19
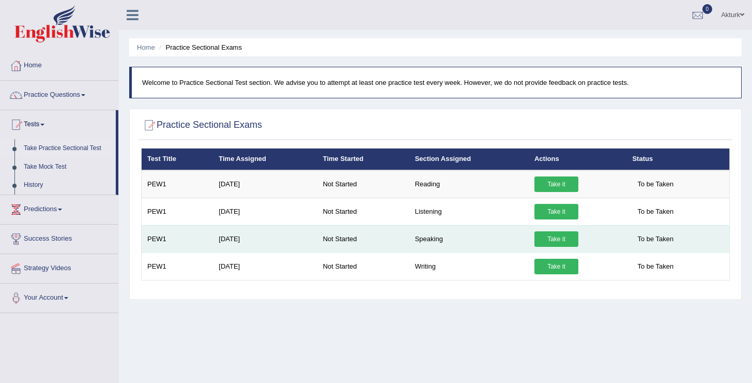
click at [555, 251] on td "Take it" at bounding box center [578, 238] width 98 height 27
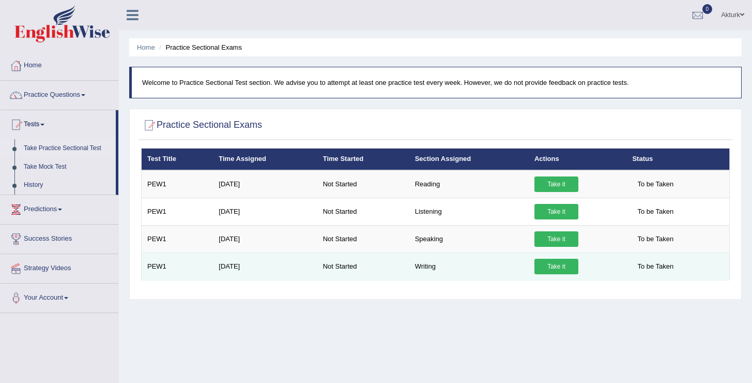
click at [549, 275] on td "Take it" at bounding box center [578, 265] width 98 height 27
click at [547, 263] on link "Take it" at bounding box center [557, 267] width 44 height 16
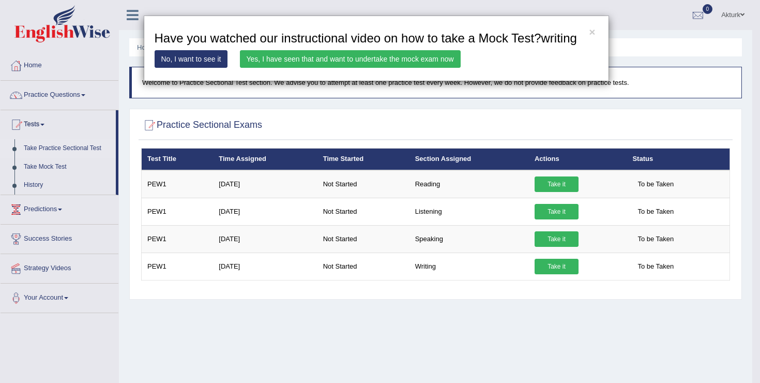
click at [395, 68] on link "Yes, I have seen that and want to undertake the mock exam now" at bounding box center [350, 59] width 221 height 18
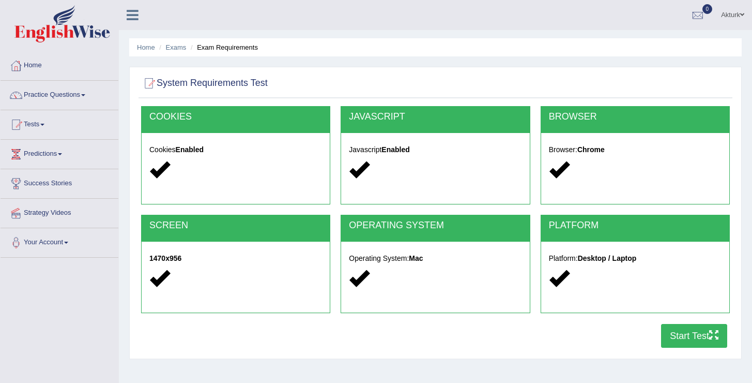
click at [700, 335] on button "Start Test" at bounding box center [694, 336] width 66 height 24
click at [41, 120] on link "Tests" at bounding box center [60, 123] width 118 height 26
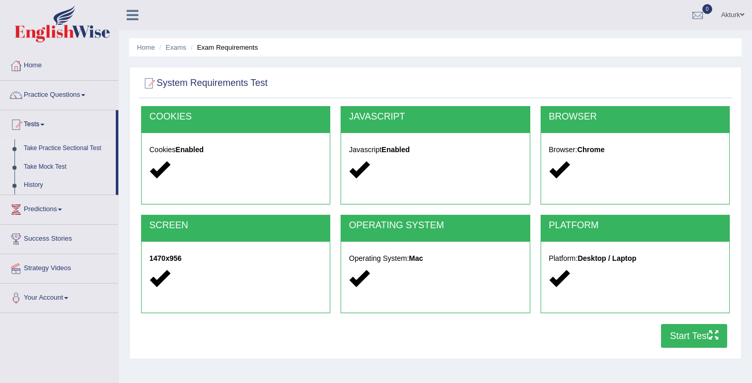
click at [50, 149] on link "Take Practice Sectional Test" at bounding box center [67, 148] width 97 height 19
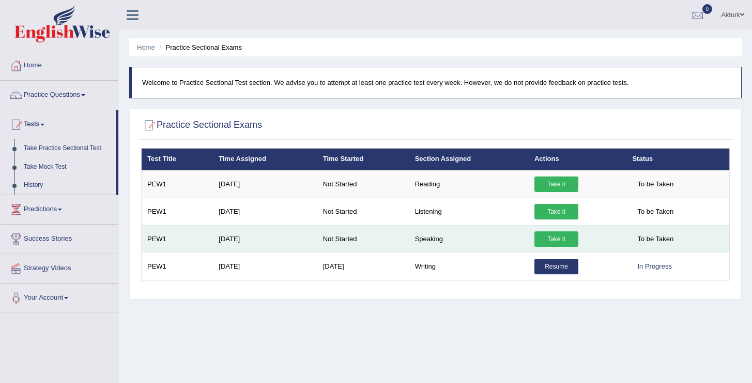
click at [561, 241] on link "Take it" at bounding box center [557, 239] width 44 height 16
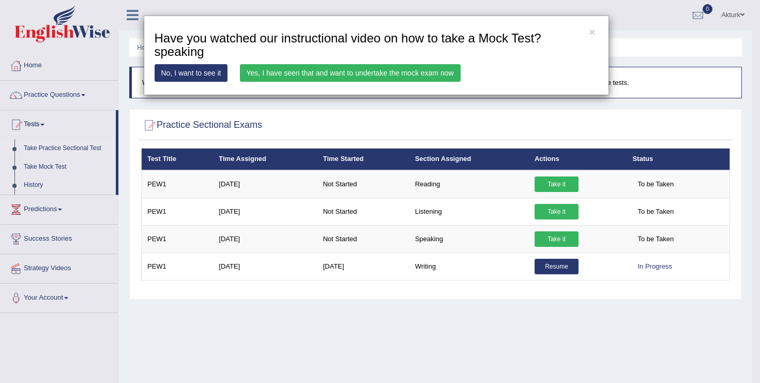
click at [436, 72] on link "Yes, I have seen that and want to undertake the mock exam now" at bounding box center [350, 73] width 221 height 18
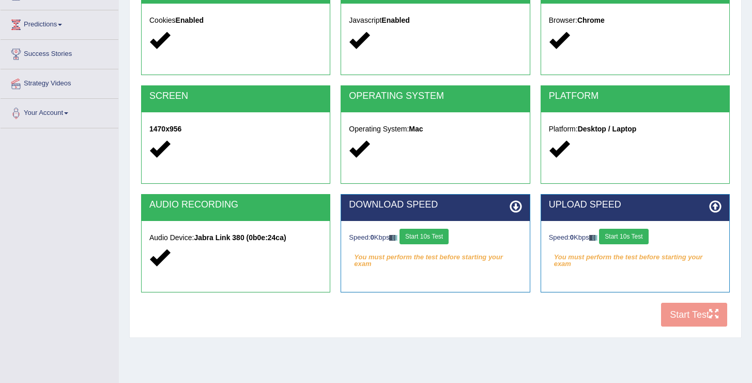
scroll to position [132, 0]
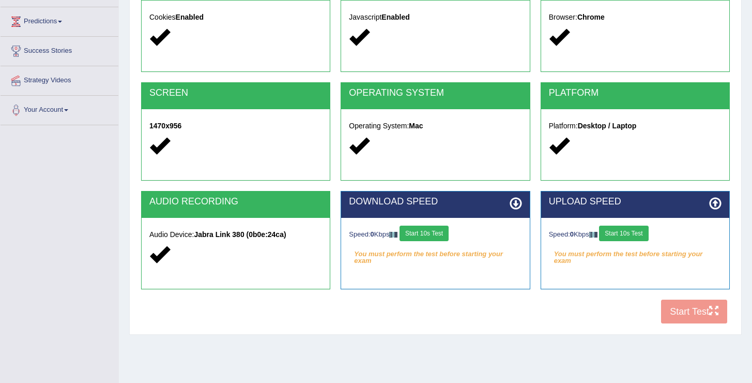
click at [434, 235] on button "Start 10s Test" at bounding box center [424, 233] width 49 height 16
click at [639, 235] on button "Start 10s Test" at bounding box center [623, 233] width 49 height 16
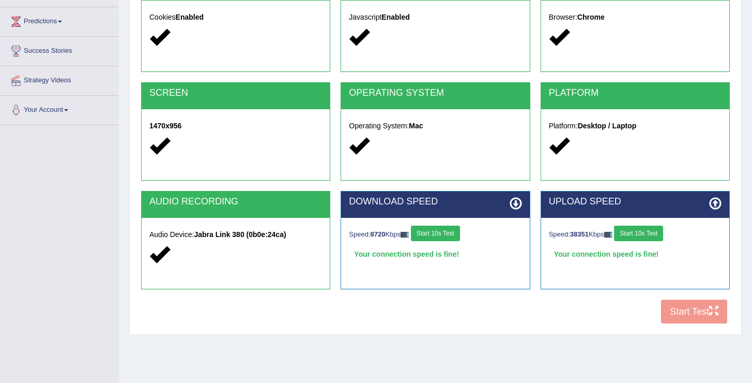
click at [688, 313] on button "Start Test" at bounding box center [694, 311] width 66 height 24
click at [316, 52] on div "Cookies Enabled" at bounding box center [236, 29] width 188 height 56
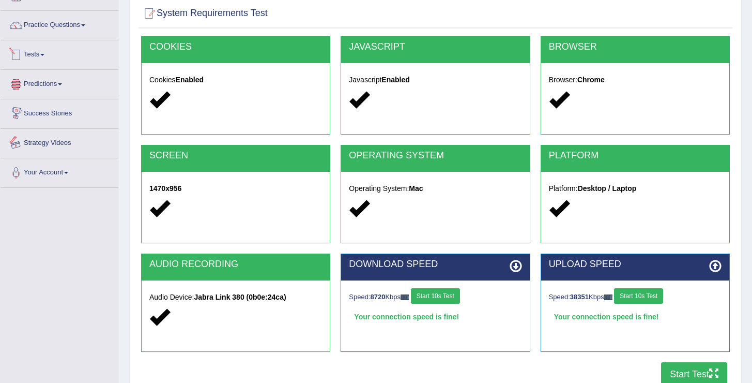
scroll to position [0, 0]
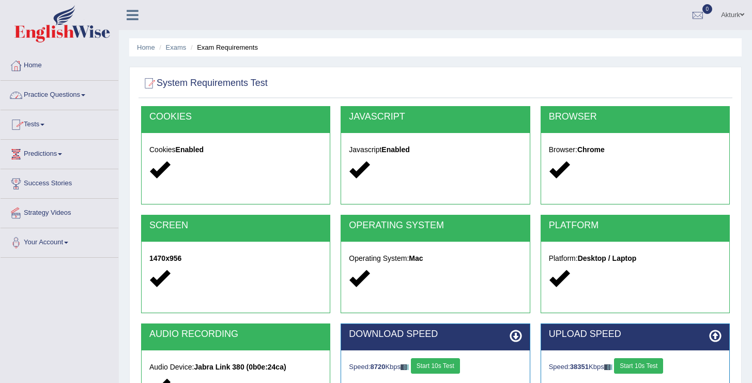
click at [56, 88] on link "Practice Questions" at bounding box center [60, 94] width 118 height 26
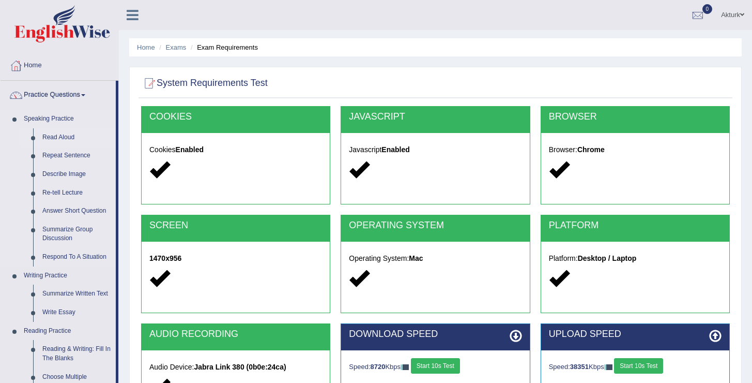
click at [54, 137] on link "Read Aloud" at bounding box center [77, 137] width 78 height 19
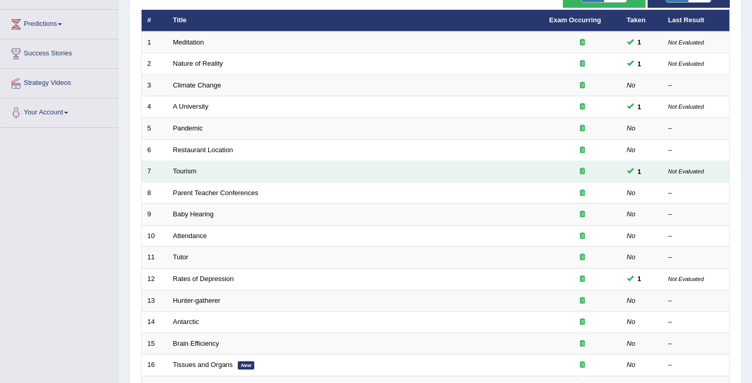
scroll to position [132, 0]
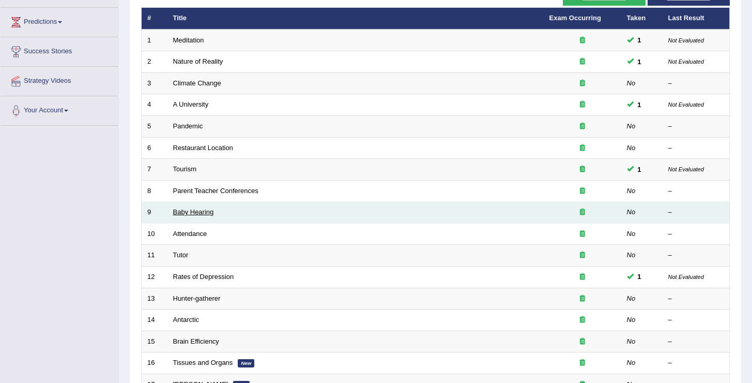
click at [203, 214] on link "Baby Hearing" at bounding box center [193, 212] width 41 height 8
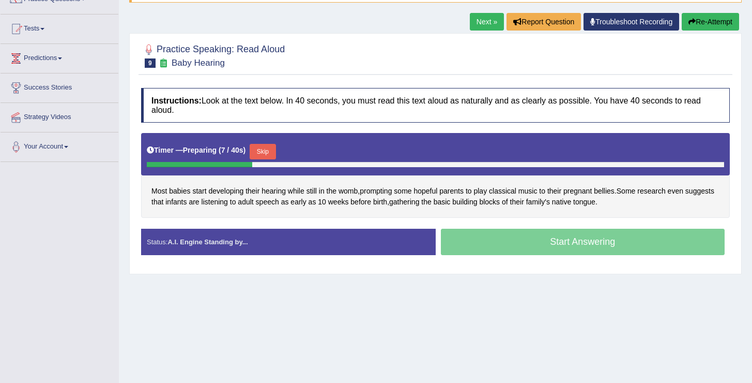
scroll to position [99, 0]
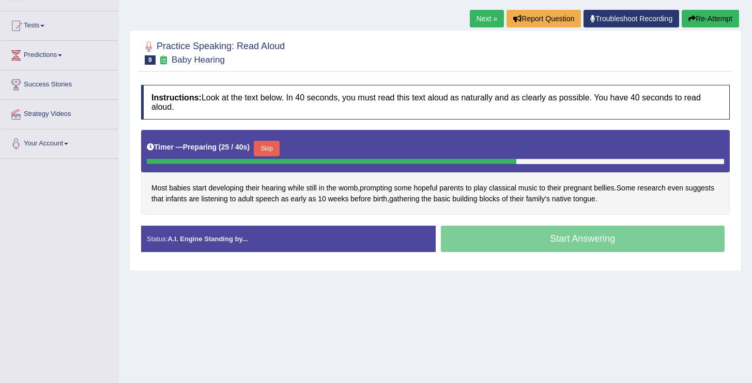
click at [264, 148] on button "Skip" at bounding box center [267, 149] width 26 height 16
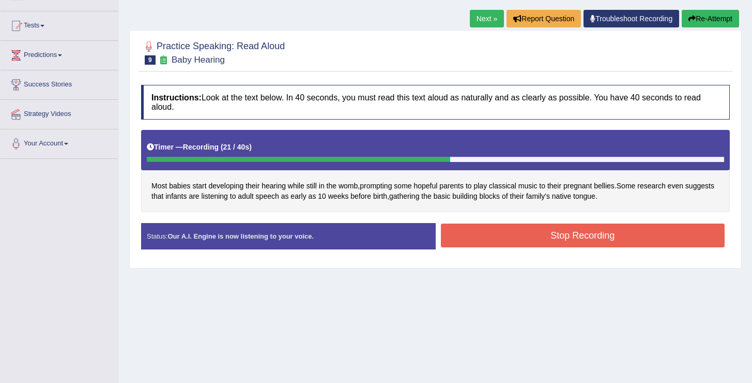
click at [530, 241] on button "Stop Recording" at bounding box center [583, 235] width 284 height 24
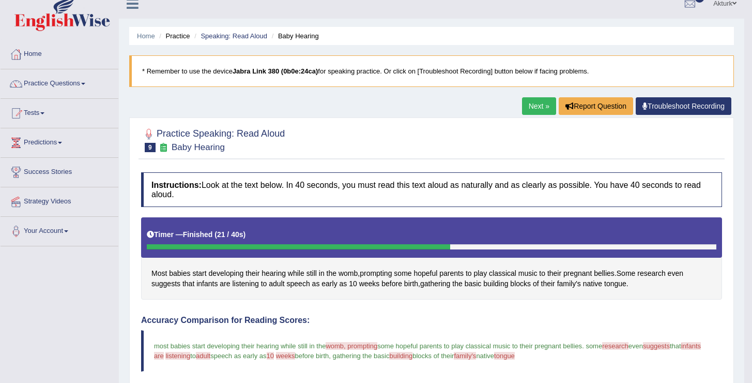
scroll to position [0, 0]
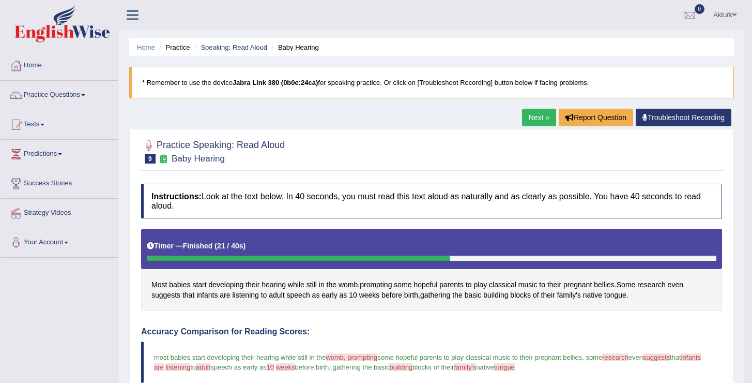
click at [541, 114] on link "Next »" at bounding box center [539, 118] width 34 height 18
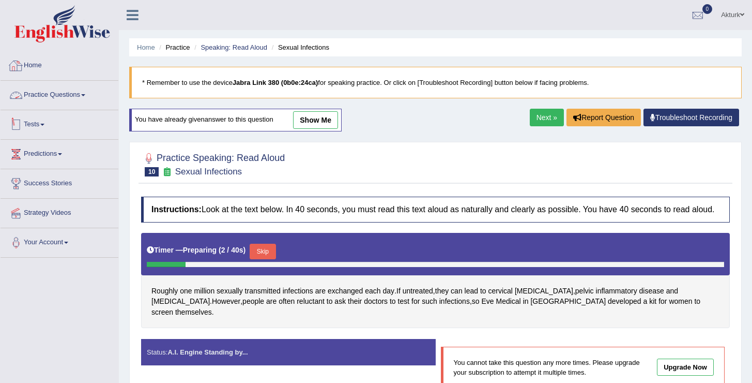
click at [48, 97] on link "Practice Questions" at bounding box center [60, 94] width 118 height 26
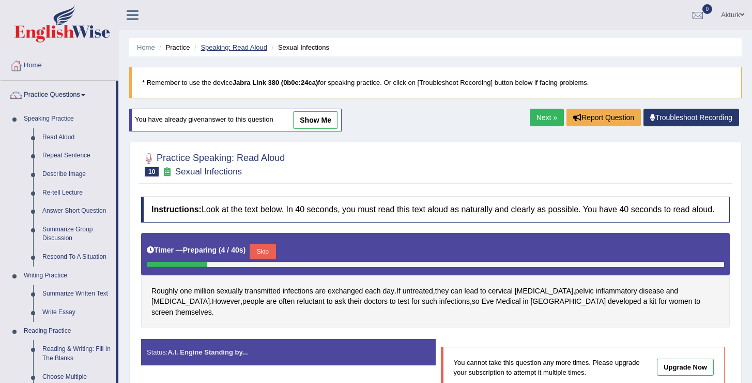
click at [209, 46] on link "Speaking: Read Aloud" at bounding box center [234, 47] width 67 height 8
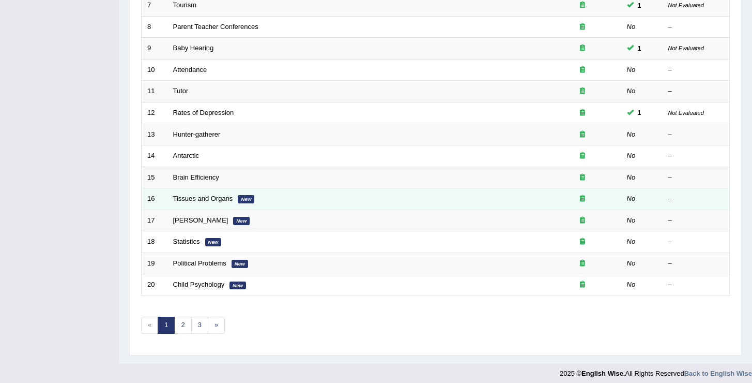
scroll to position [302, 0]
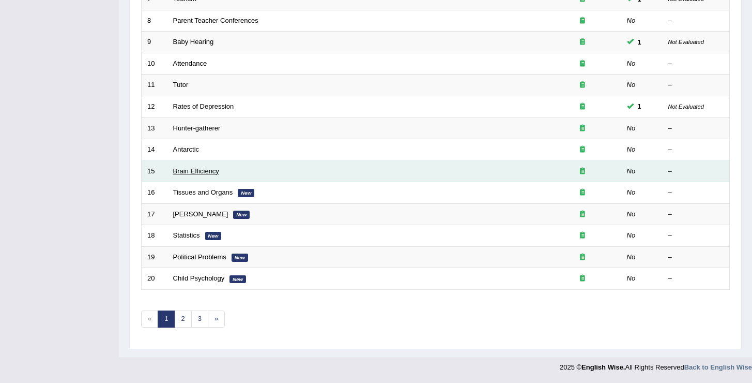
click at [201, 168] on link "Brain Efficiency" at bounding box center [196, 171] width 46 height 8
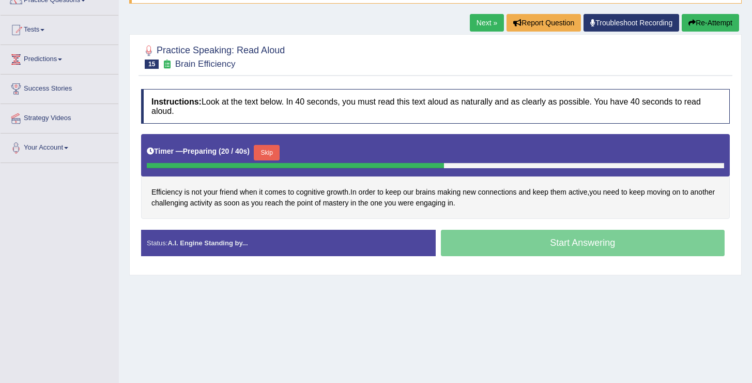
scroll to position [101, 0]
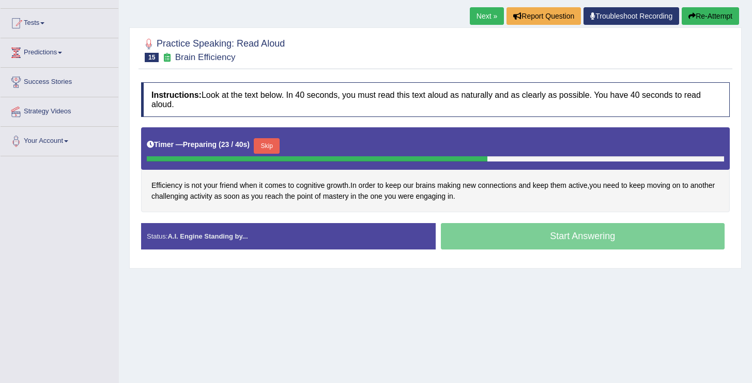
click at [275, 144] on button "Skip" at bounding box center [267, 146] width 26 height 16
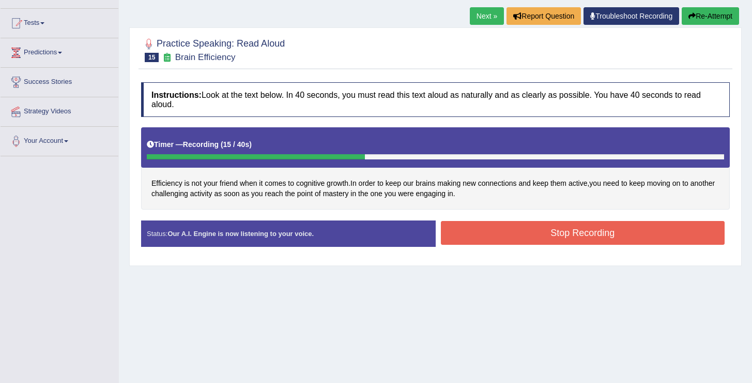
click at [534, 227] on button "Stop Recording" at bounding box center [583, 233] width 284 height 24
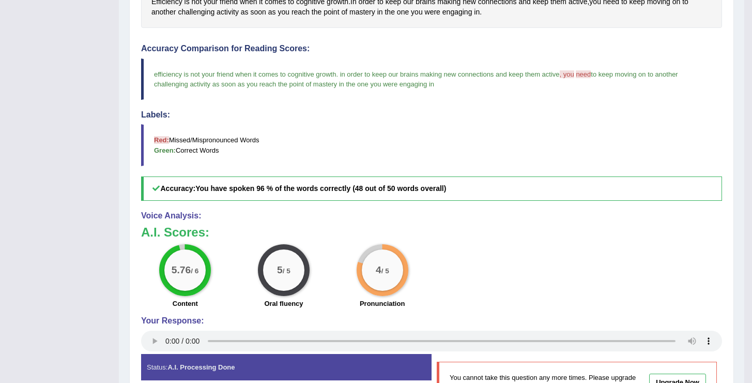
scroll to position [288, 0]
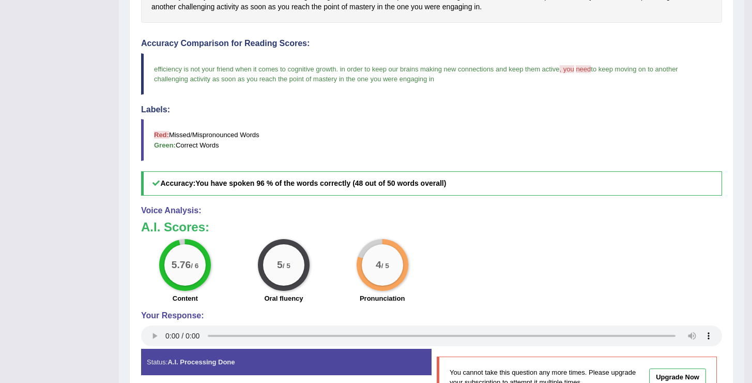
click at [73, 280] on div "Toggle navigation Home Practice Questions Speaking Practice Read Aloud Repeat S…" at bounding box center [372, 79] width 745 height 734
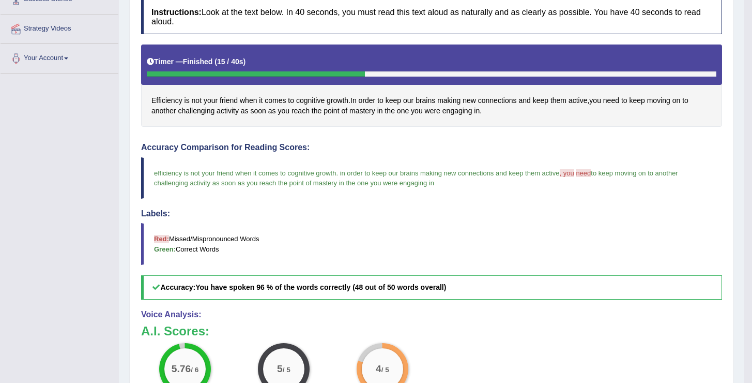
scroll to position [0, 0]
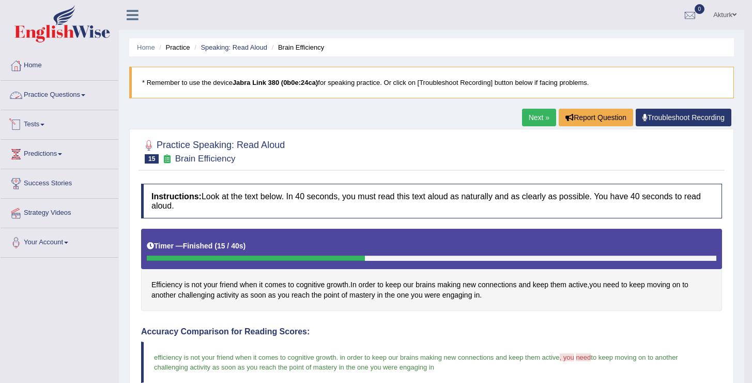
click at [41, 124] on link "Tests" at bounding box center [60, 123] width 118 height 26
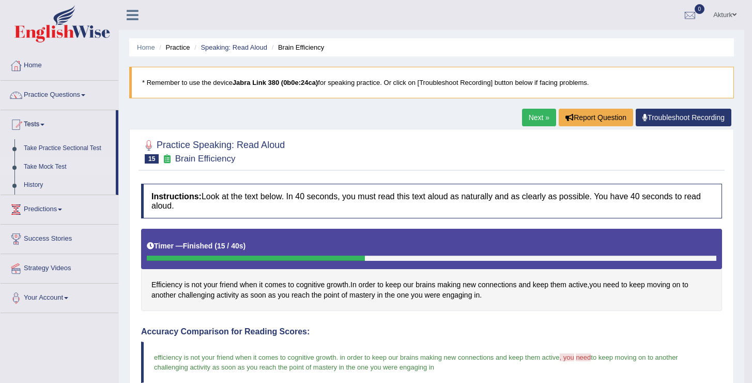
click at [46, 164] on link "Take Mock Test" at bounding box center [67, 167] width 97 height 19
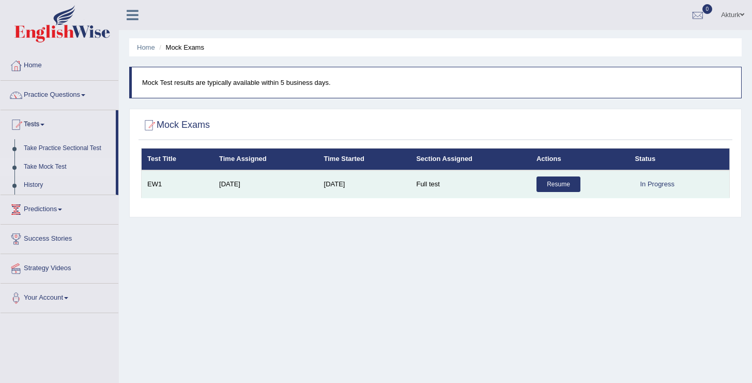
click at [551, 187] on link "Resume" at bounding box center [559, 184] width 44 height 16
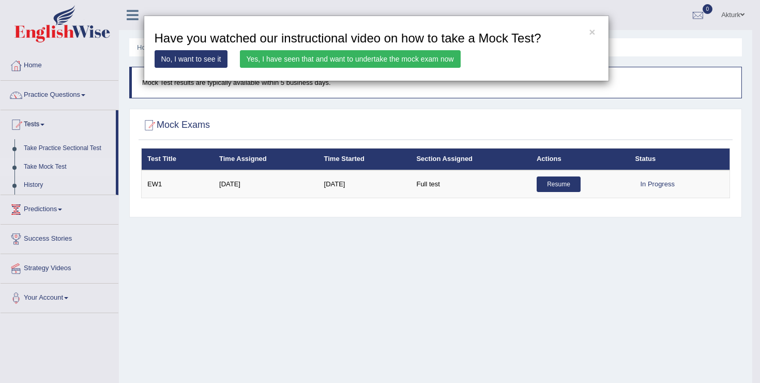
click at [198, 57] on link "No, I want to see it" at bounding box center [191, 59] width 73 height 18
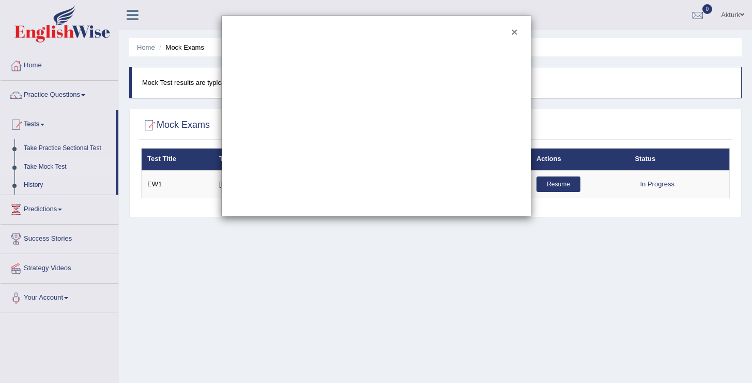
drag, startPoint x: 512, startPoint y: 35, endPoint x: 484, endPoint y: 33, distance: 28.5
click at [484, 33] on div "×" at bounding box center [376, 116] width 310 height 201
click at [511, 32] on button "×" at bounding box center [514, 31] width 6 height 11
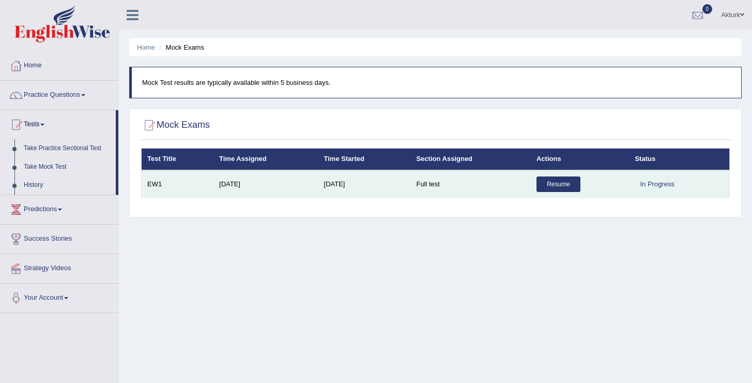
click at [554, 189] on link "Resume" at bounding box center [559, 184] width 44 height 16
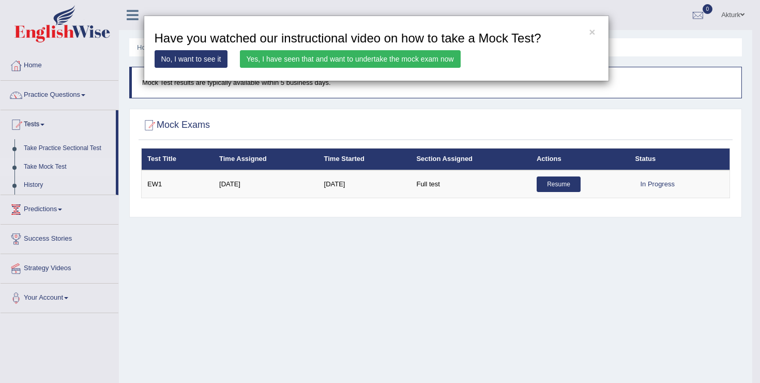
click at [343, 60] on link "Yes, I have seen that and want to undertake the mock exam now" at bounding box center [350, 59] width 221 height 18
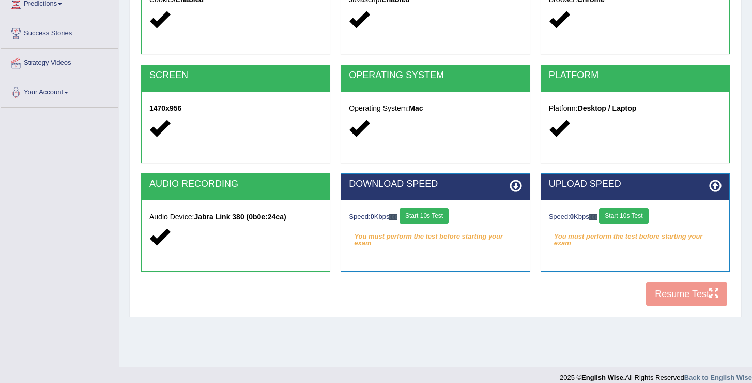
scroll to position [154, 0]
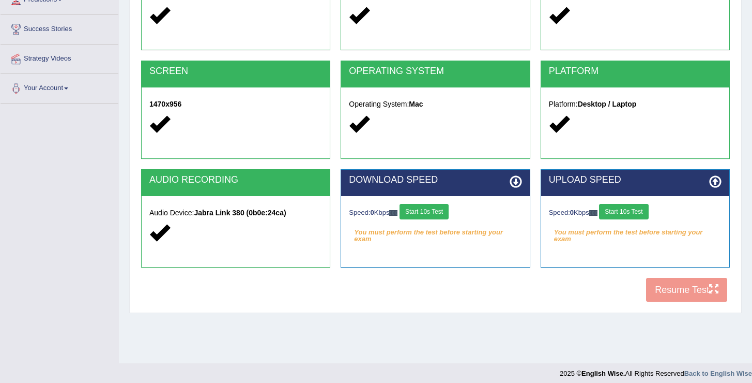
click at [426, 212] on button "Start 10s Test" at bounding box center [424, 212] width 49 height 16
click at [621, 215] on button "Start 10s Test" at bounding box center [623, 212] width 49 height 16
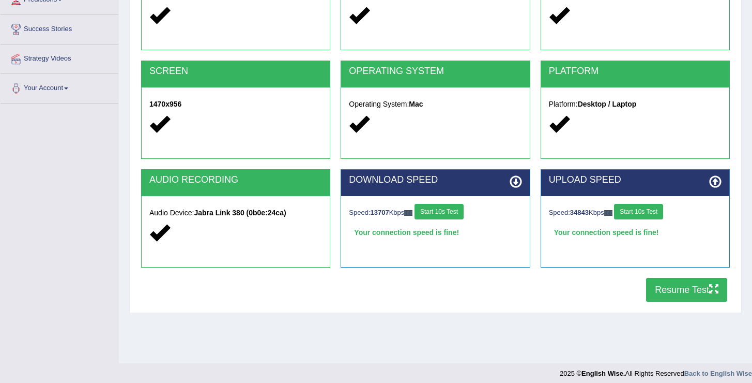
click at [667, 288] on button "Resume Test" at bounding box center [686, 290] width 81 height 24
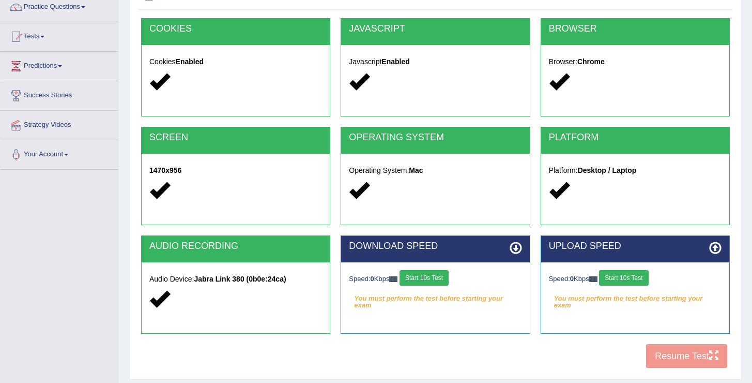
scroll to position [85, 0]
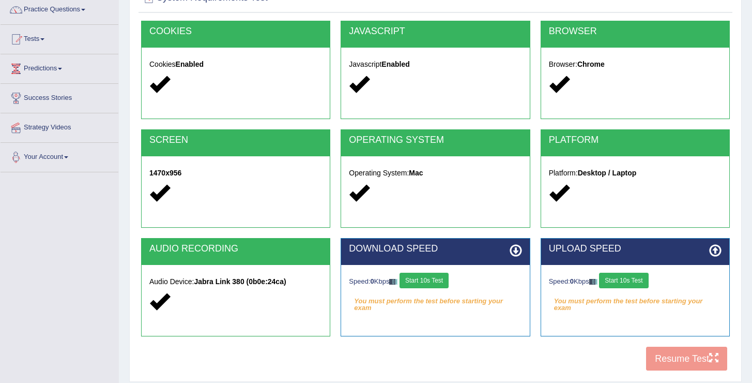
click at [54, 156] on link "Your Account" at bounding box center [60, 156] width 118 height 26
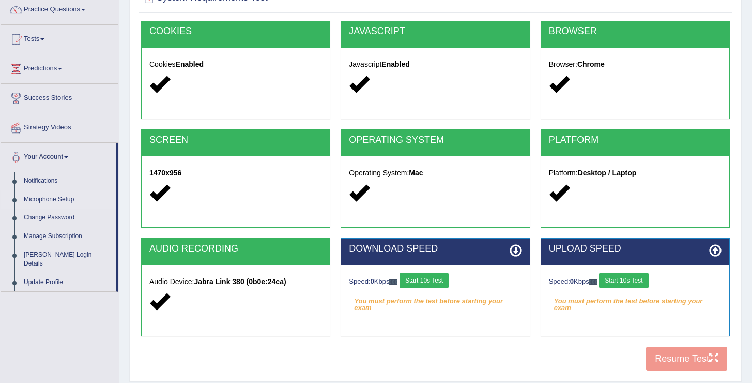
click at [55, 198] on link "Microphone Setup" at bounding box center [67, 199] width 97 height 19
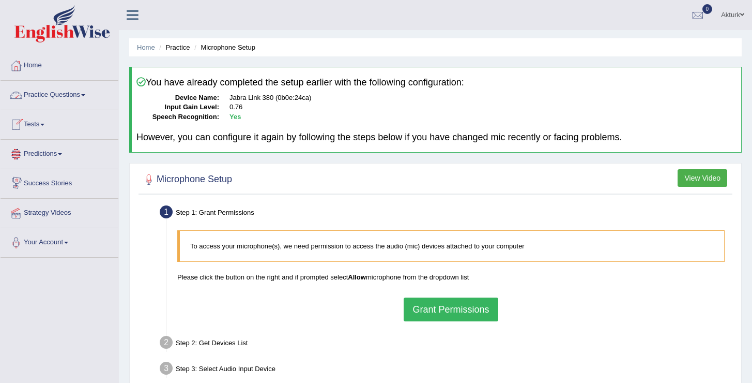
click at [438, 310] on button "Grant Permissions" at bounding box center [451, 309] width 94 height 24
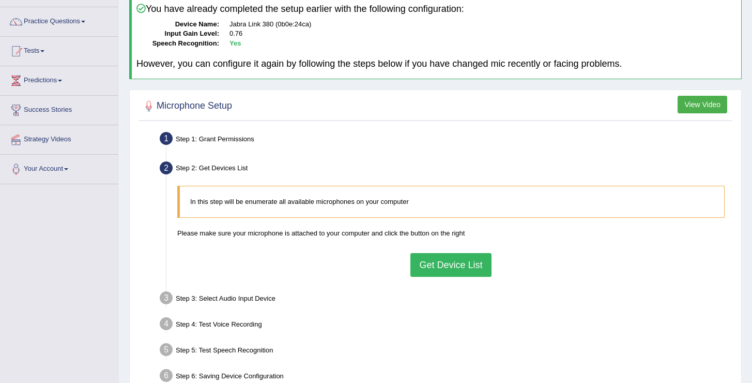
scroll to position [83, 0]
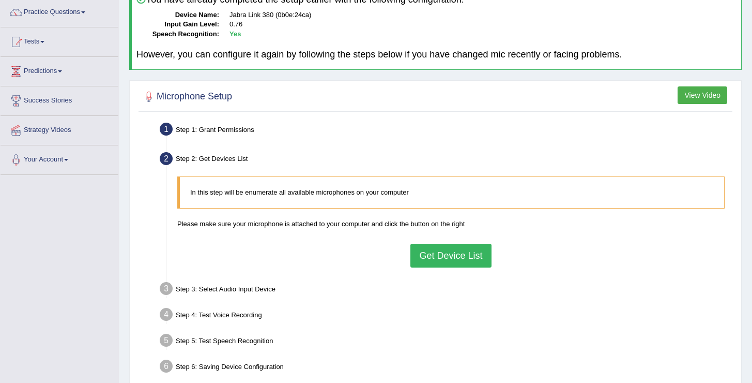
click at [437, 259] on button "Get Device List" at bounding box center [451, 256] width 81 height 24
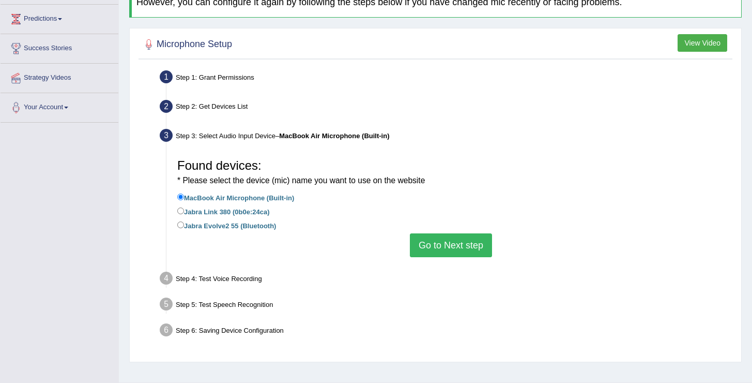
scroll to position [139, 0]
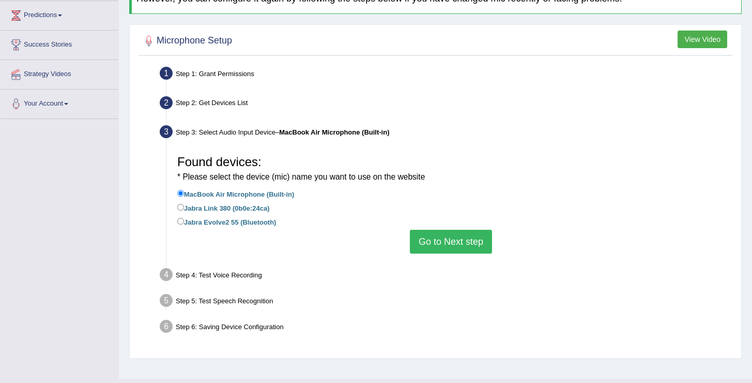
click at [262, 207] on label "Jabra Link 380 (0b0e:24ca)" at bounding box center [223, 207] width 92 height 11
click at [184, 207] on input "Jabra Link 380 (0b0e:24ca)" at bounding box center [180, 207] width 7 height 7
radio input "true"
click at [256, 221] on label "Jabra Evolve2 55 (Bluetooth)" at bounding box center [226, 221] width 99 height 11
click at [184, 221] on input "Jabra Evolve2 55 (Bluetooth)" at bounding box center [180, 221] width 7 height 7
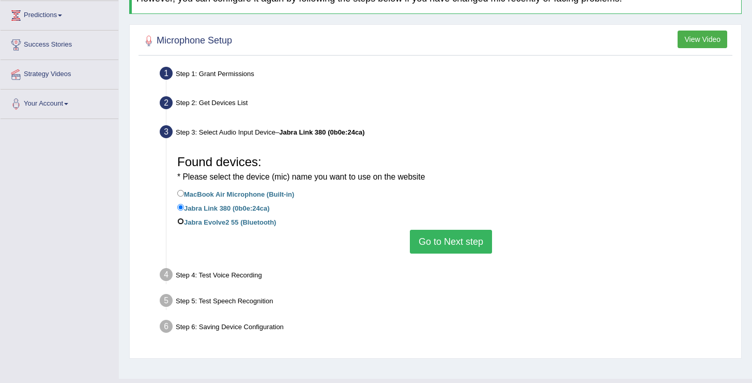
radio input "true"
click at [445, 242] on button "Go to Next step" at bounding box center [451, 242] width 82 height 24
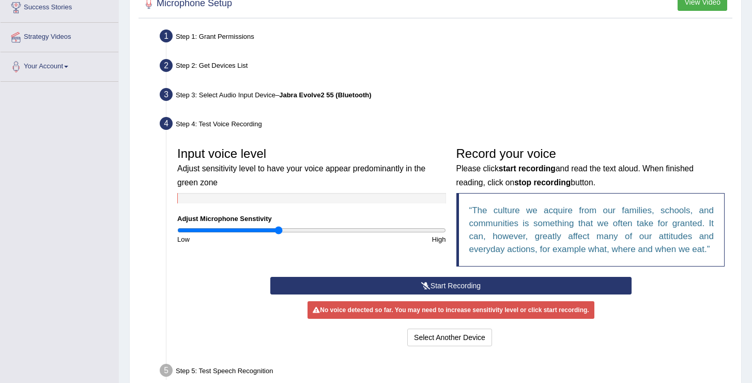
scroll to position [194, 0]
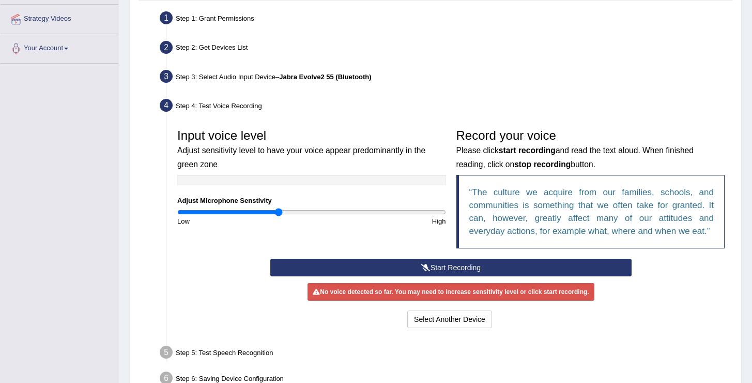
click at [421, 265] on icon at bounding box center [425, 267] width 9 height 7
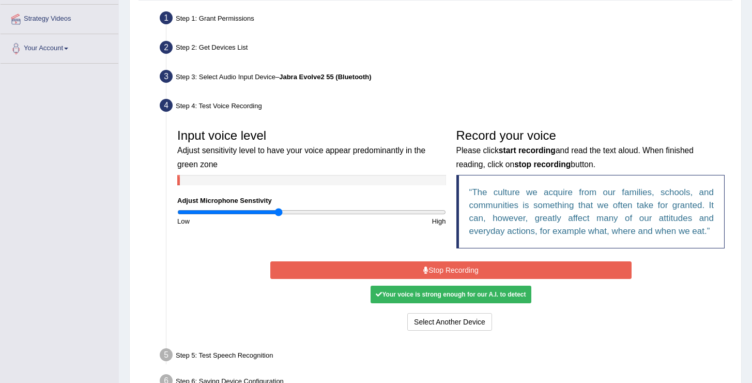
click at [421, 265] on button "Stop Recording" at bounding box center [450, 270] width 361 height 18
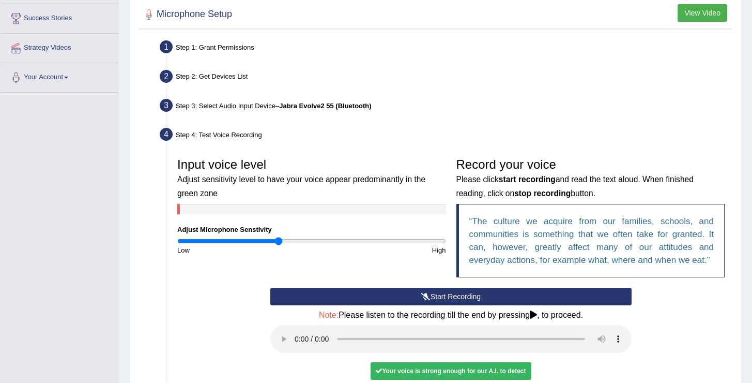
scroll to position [161, 0]
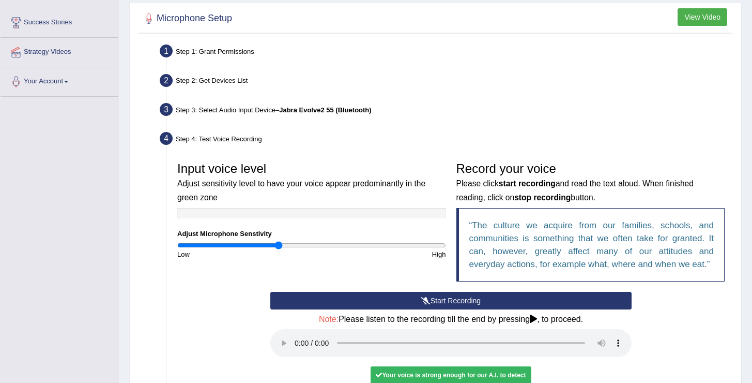
click at [221, 51] on div "Step 1: Grant Permissions" at bounding box center [446, 52] width 582 height 23
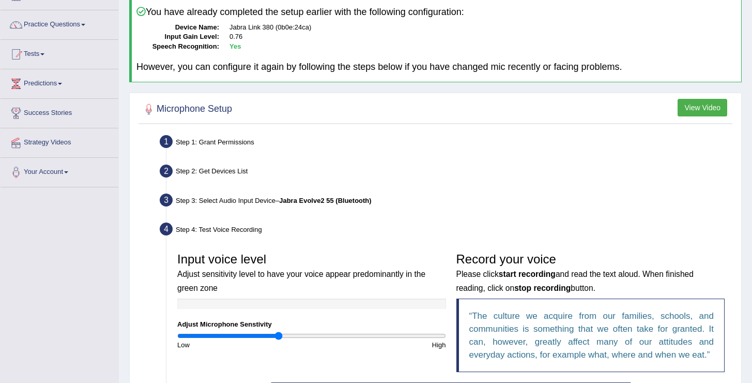
scroll to position [0, 0]
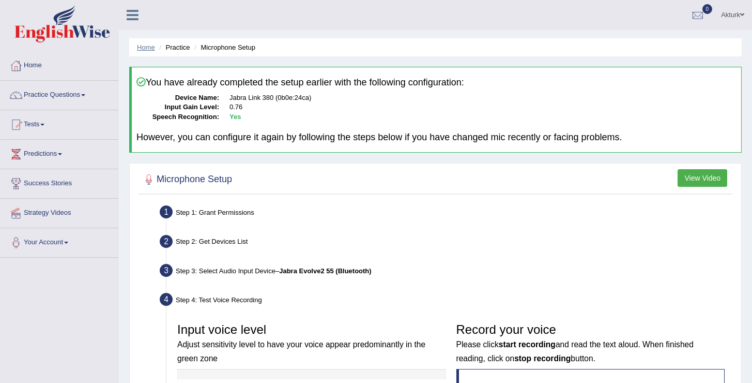
click at [147, 44] on link "Home" at bounding box center [146, 47] width 18 height 8
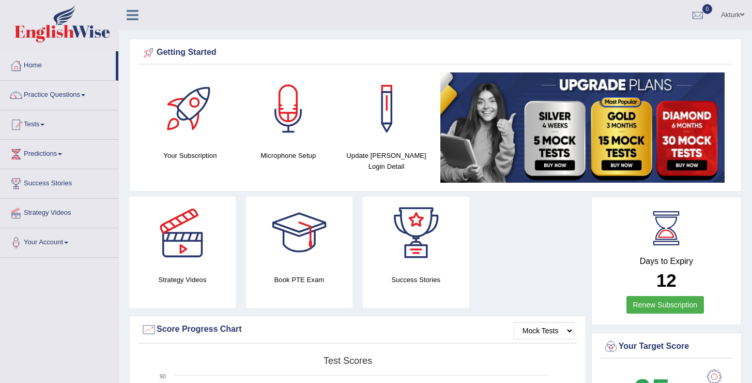
click at [283, 110] on div at bounding box center [288, 108] width 72 height 72
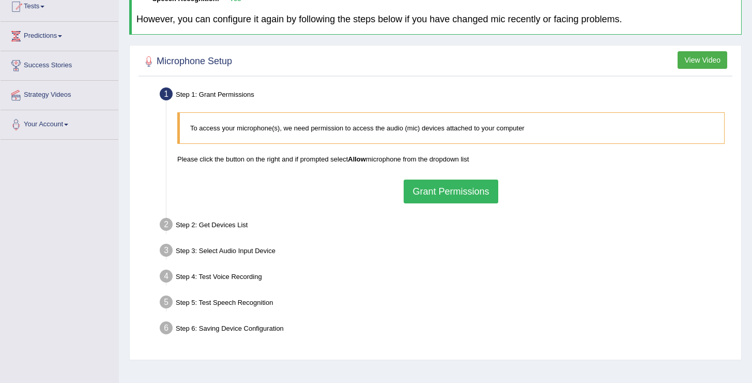
scroll to position [118, 0]
click at [467, 194] on button "Grant Permissions" at bounding box center [451, 191] width 94 height 24
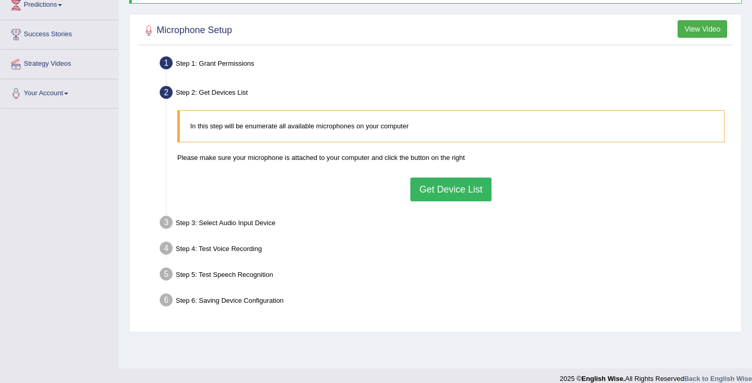
scroll to position [160, 0]
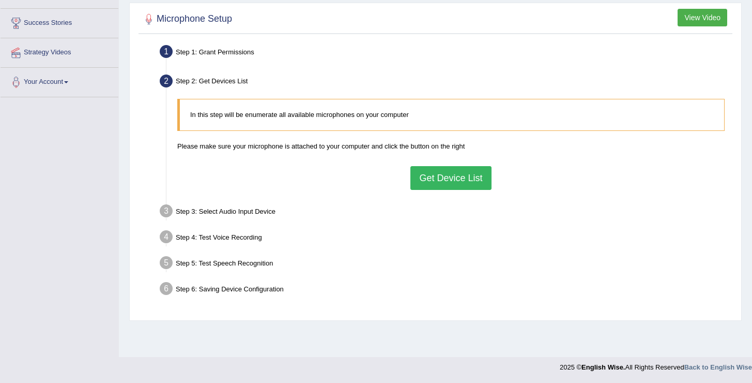
click at [460, 181] on button "Get Device List" at bounding box center [451, 178] width 81 height 24
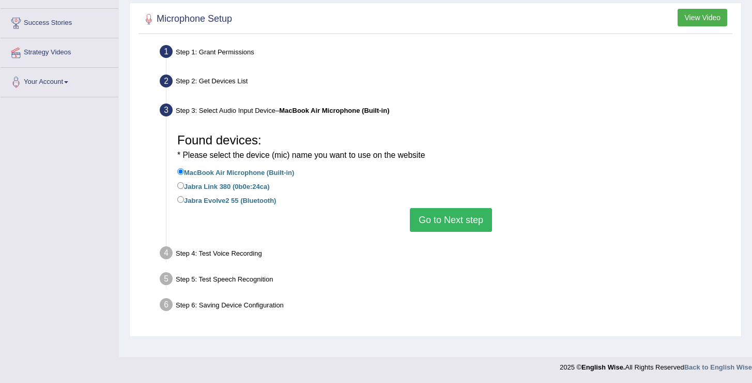
click at [259, 185] on label "Jabra Link 380 (0b0e:24ca)" at bounding box center [223, 185] width 92 height 11
click at [184, 185] on input "Jabra Link 380 (0b0e:24ca)" at bounding box center [180, 185] width 7 height 7
radio input "true"
click at [449, 221] on button "Go to Next step" at bounding box center [451, 220] width 82 height 24
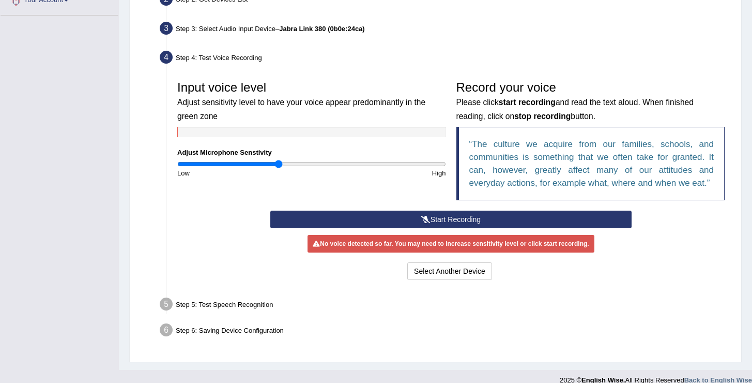
scroll to position [254, 0]
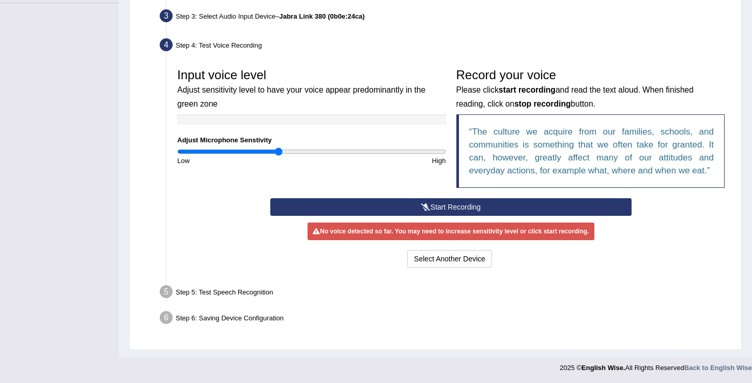
click at [437, 209] on button "Start Recording" at bounding box center [450, 207] width 361 height 18
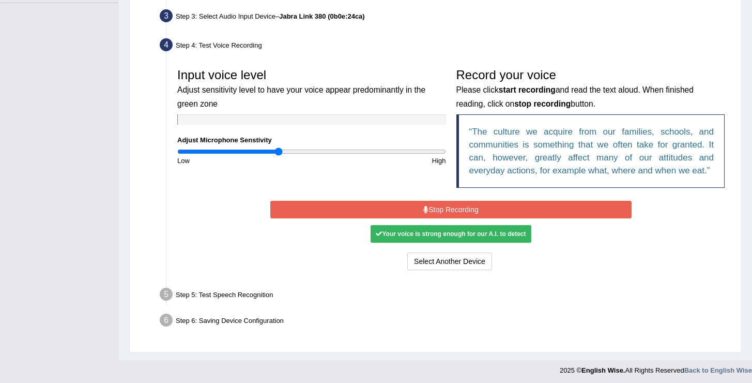
click at [437, 209] on button "Stop Recording" at bounding box center [450, 210] width 361 height 18
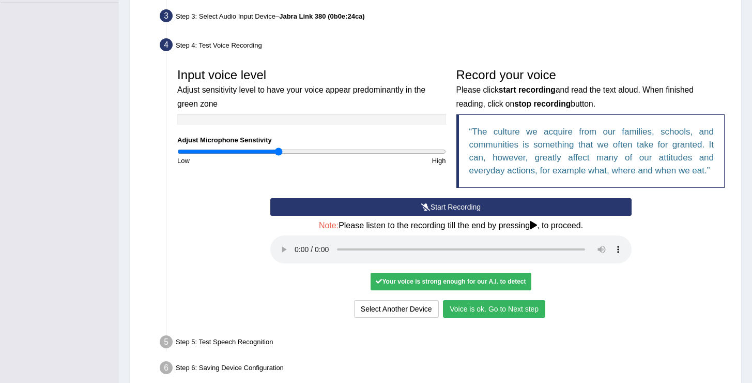
click at [455, 205] on button "Start Recording" at bounding box center [450, 207] width 361 height 18
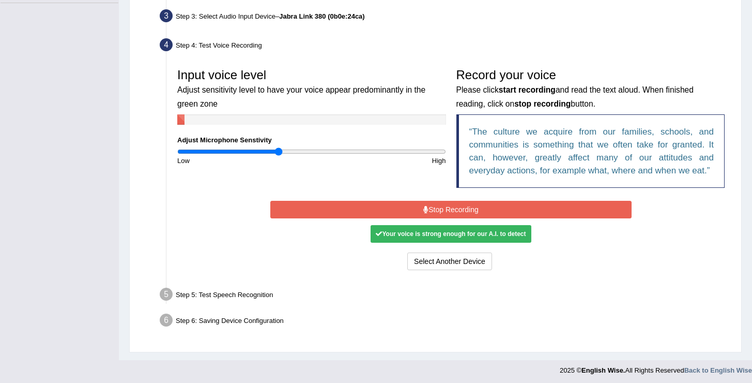
click at [458, 212] on button "Stop Recording" at bounding box center [450, 210] width 361 height 18
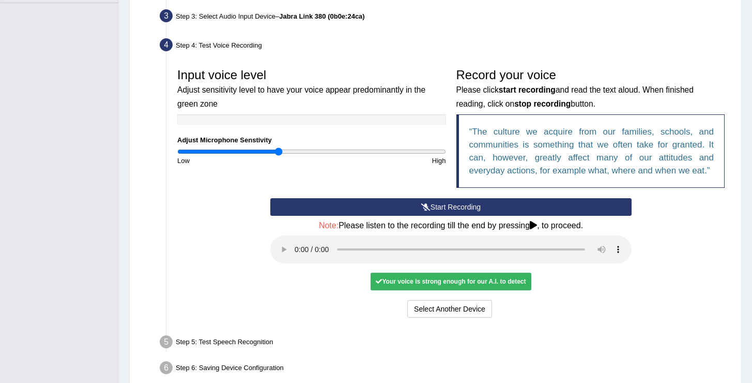
click at [439, 207] on button "Start Recording" at bounding box center [450, 207] width 361 height 18
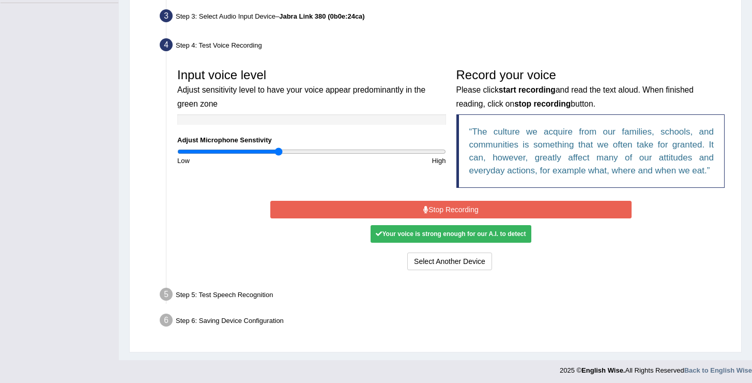
click at [439, 207] on button "Stop Recording" at bounding box center [450, 210] width 361 height 18
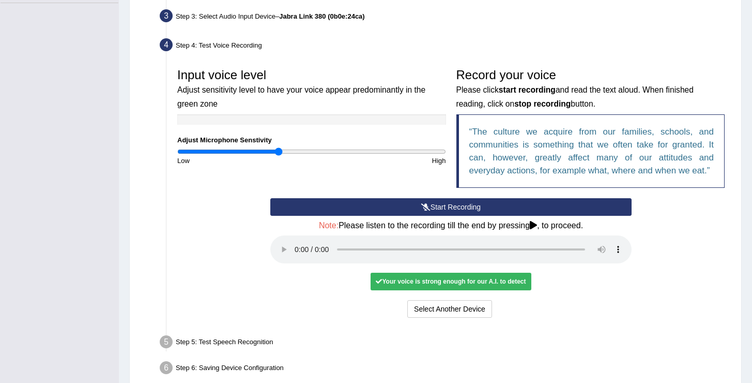
click at [439, 207] on button "Start Recording" at bounding box center [450, 207] width 361 height 18
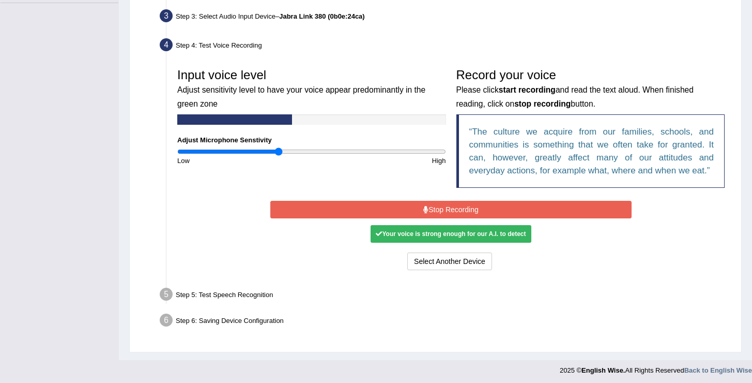
click at [439, 207] on button "Stop Recording" at bounding box center [450, 210] width 361 height 18
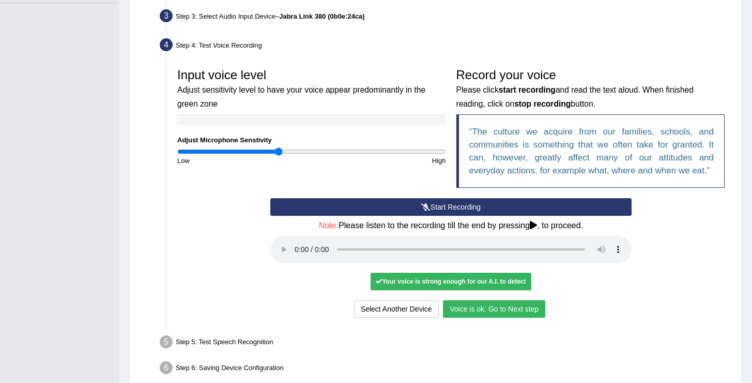
click at [513, 311] on button "Voice is ok. Go to Next step" at bounding box center [494, 309] width 102 height 18
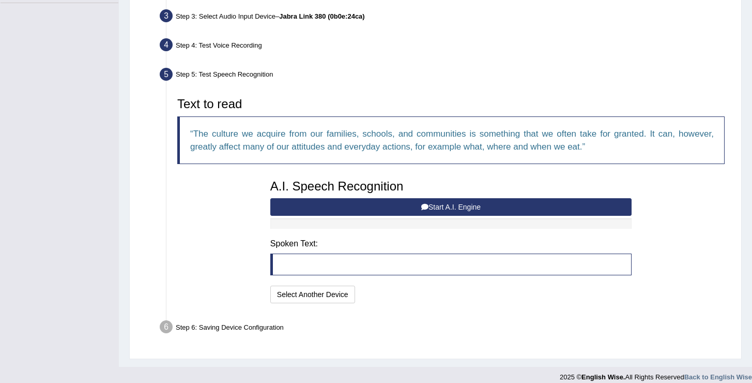
click at [431, 208] on button "Start A.I. Engine" at bounding box center [450, 207] width 361 height 18
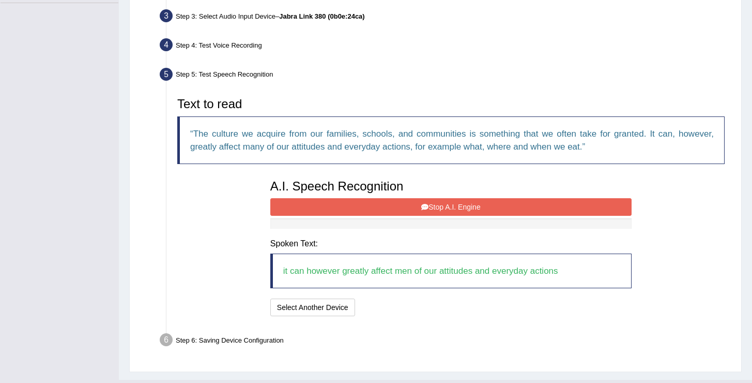
click at [431, 208] on button "Stop A.I. Engine" at bounding box center [450, 207] width 361 height 18
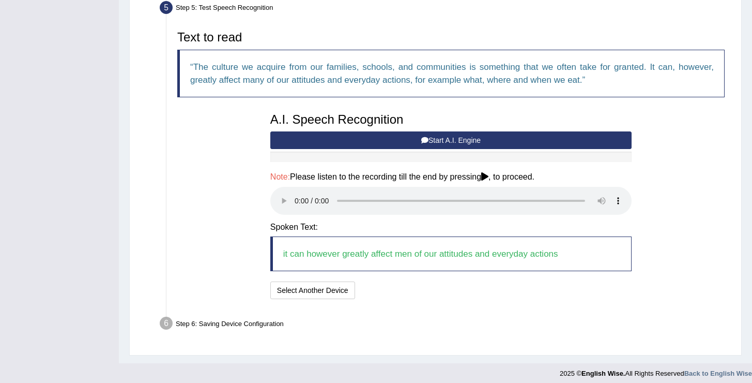
scroll to position [324, 0]
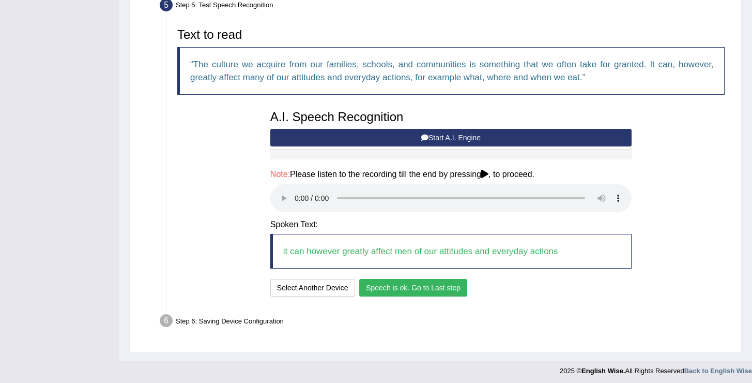
click at [380, 290] on button "Speech is ok. Go to Last step" at bounding box center [413, 288] width 108 height 18
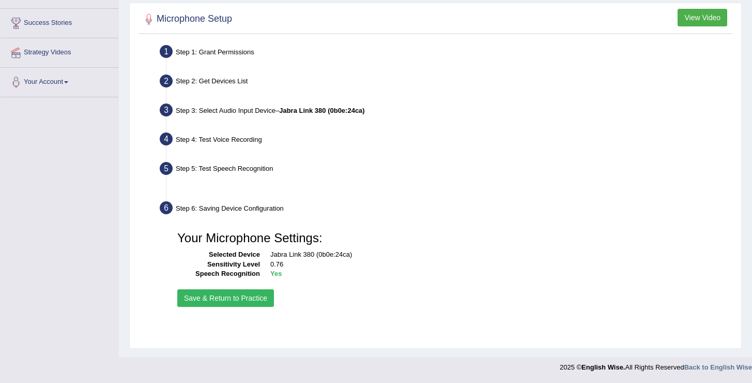
scroll to position [160, 0]
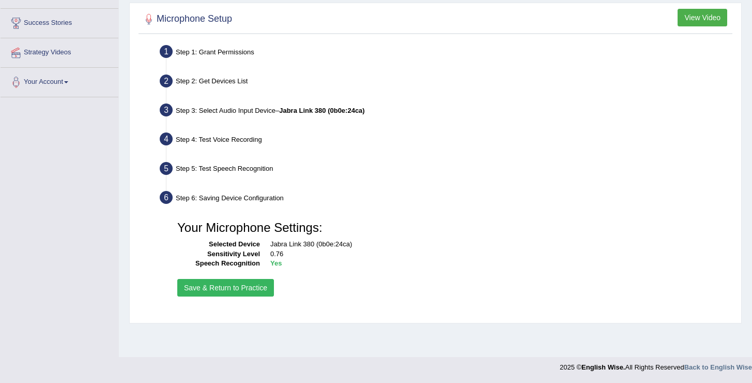
click at [260, 280] on button "Save & Return to Practice" at bounding box center [225, 288] width 97 height 18
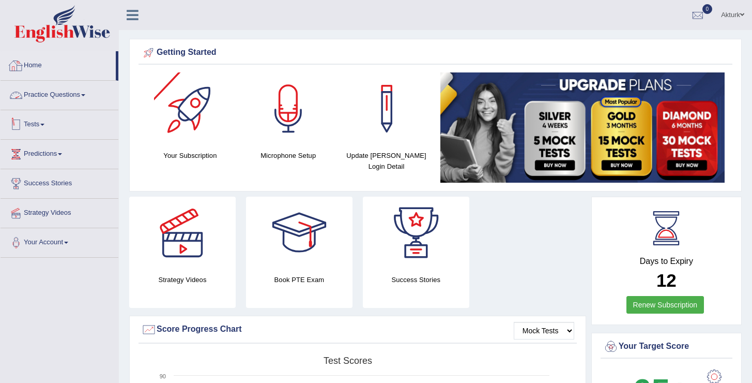
click at [42, 120] on link "Tests" at bounding box center [60, 123] width 118 height 26
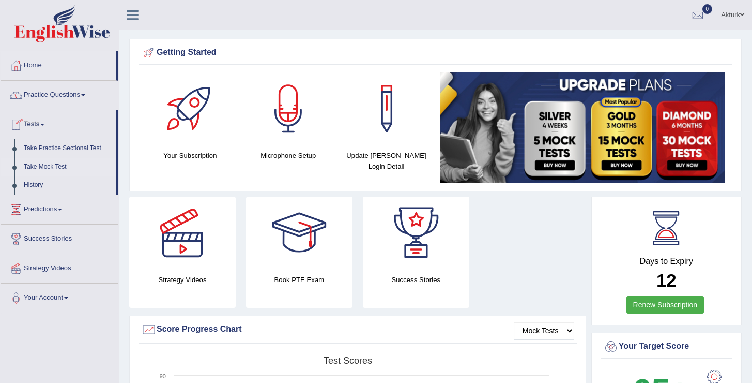
click at [48, 165] on link "Take Mock Test" at bounding box center [67, 167] width 97 height 19
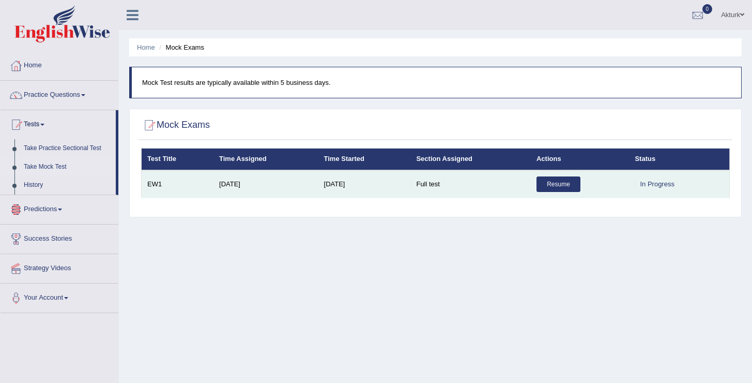
click at [559, 190] on link "Resume" at bounding box center [559, 184] width 44 height 16
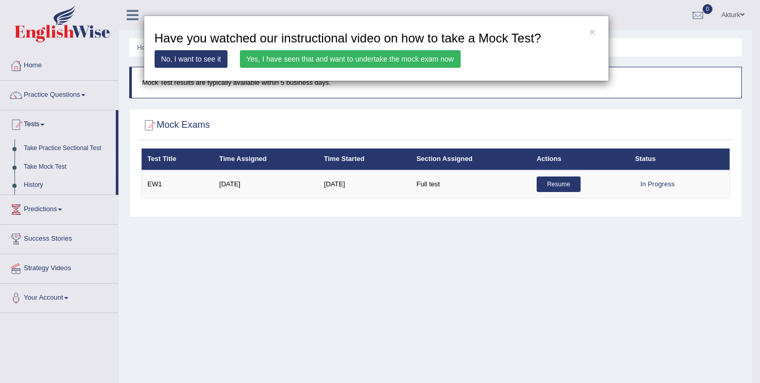
click at [351, 63] on link "Yes, I have seen that and want to undertake the mock exam now" at bounding box center [350, 59] width 221 height 18
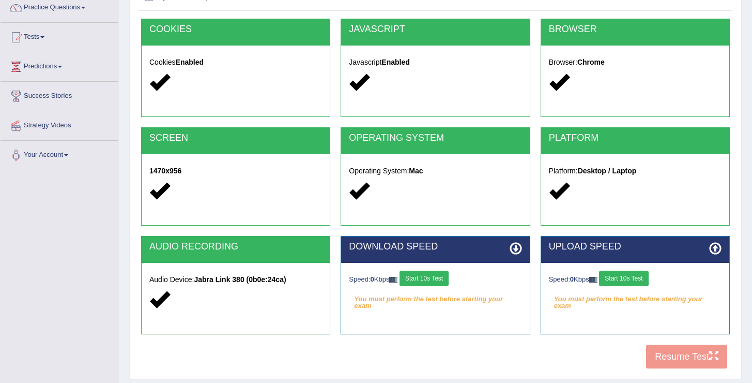
scroll to position [119, 0]
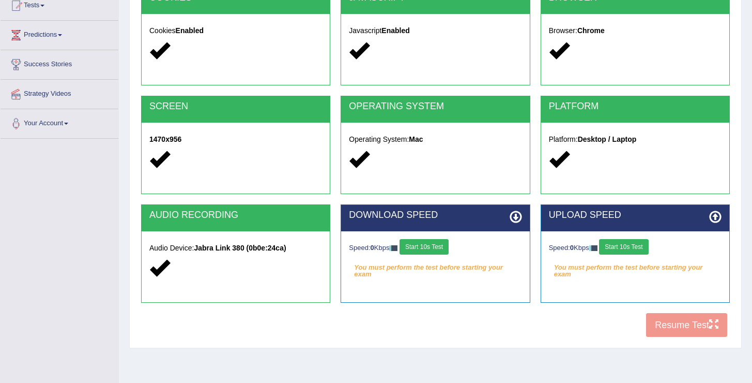
click at [431, 243] on button "Start 10s Test" at bounding box center [424, 247] width 49 height 16
click at [622, 240] on button "Start 10s Test" at bounding box center [623, 247] width 49 height 16
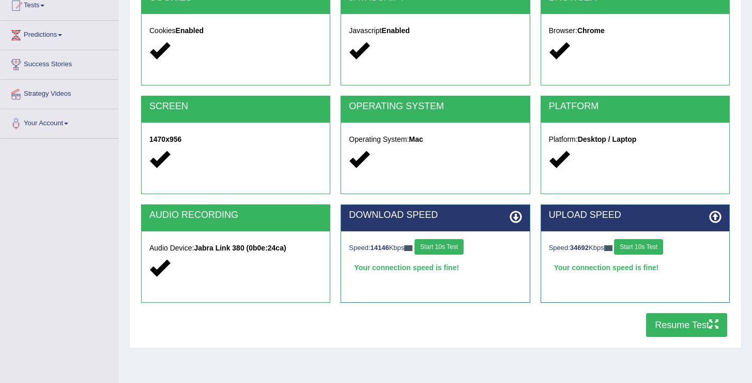
click at [671, 327] on button "Resume Test" at bounding box center [686, 325] width 81 height 24
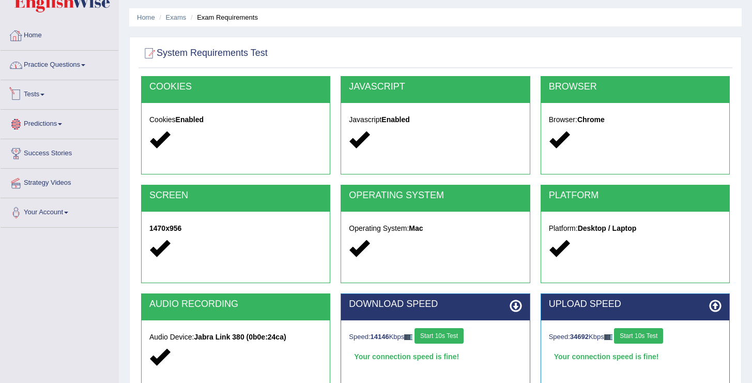
scroll to position [0, 0]
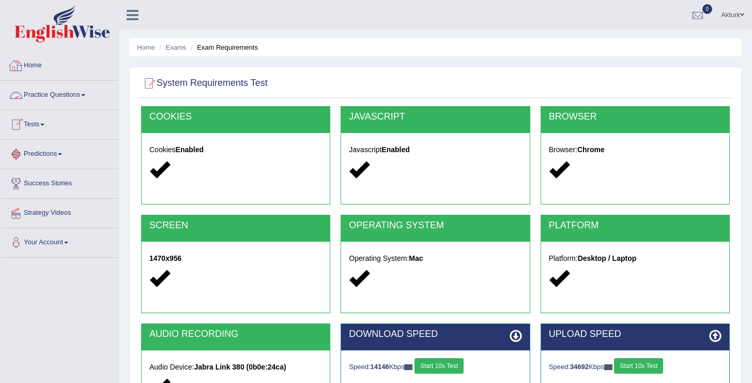
click at [56, 67] on link "Home" at bounding box center [60, 64] width 118 height 26
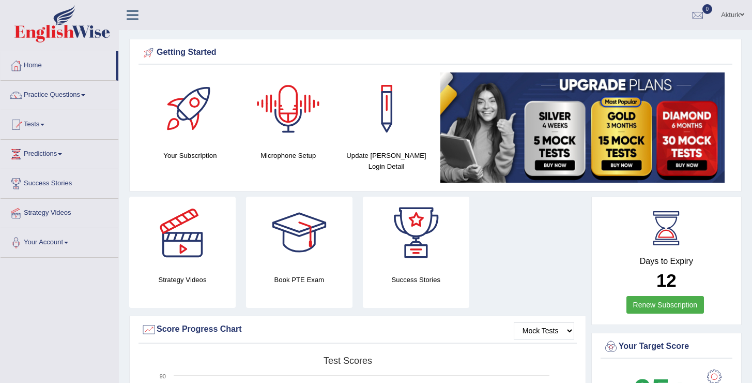
click at [288, 119] on div at bounding box center [288, 108] width 72 height 72
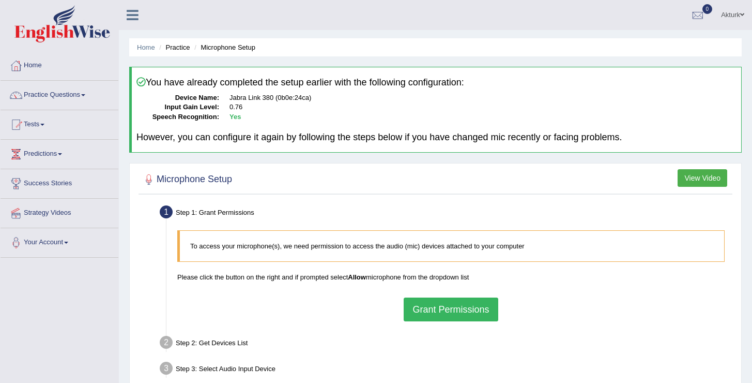
click at [465, 303] on button "Grant Permissions" at bounding box center [451, 309] width 94 height 24
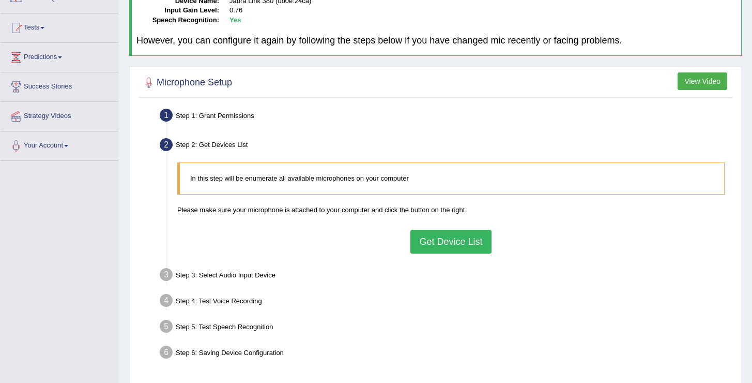
scroll to position [109, 0]
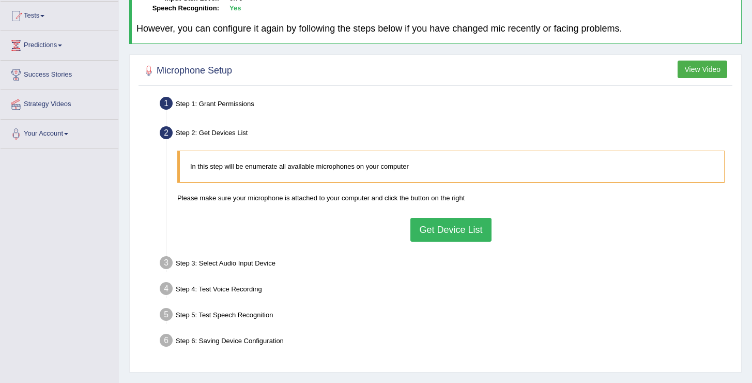
click at [441, 230] on button "Get Device List" at bounding box center [451, 230] width 81 height 24
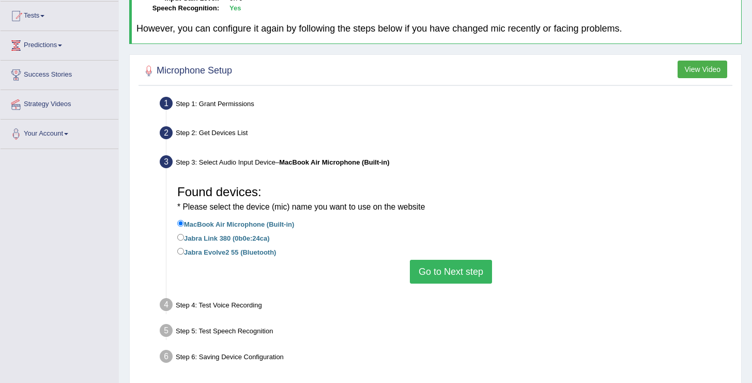
click at [244, 238] on label "Jabra Link 380 (0b0e:24ca)" at bounding box center [223, 237] width 92 height 11
click at [184, 238] on input "Jabra Link 380 (0b0e:24ca)" at bounding box center [180, 237] width 7 height 7
radio input "true"
click at [446, 270] on button "Go to Next step" at bounding box center [451, 272] width 82 height 24
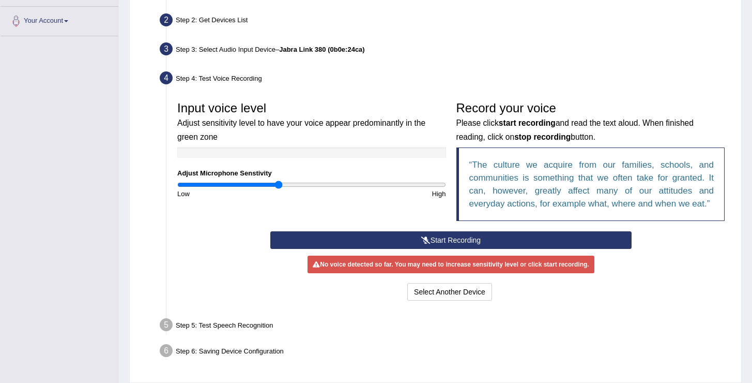
scroll to position [222, 0]
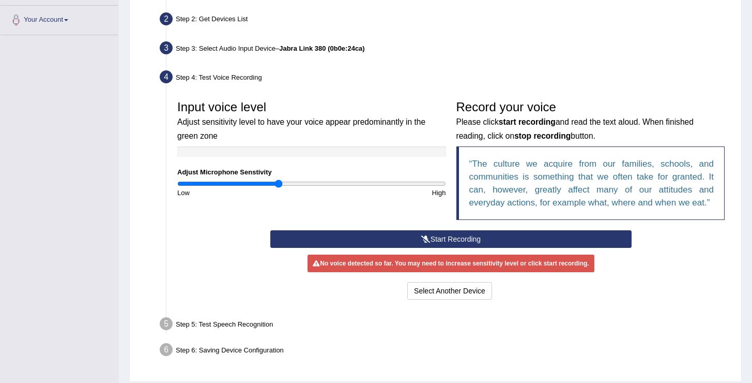
click at [442, 236] on button "Start Recording" at bounding box center [450, 239] width 361 height 18
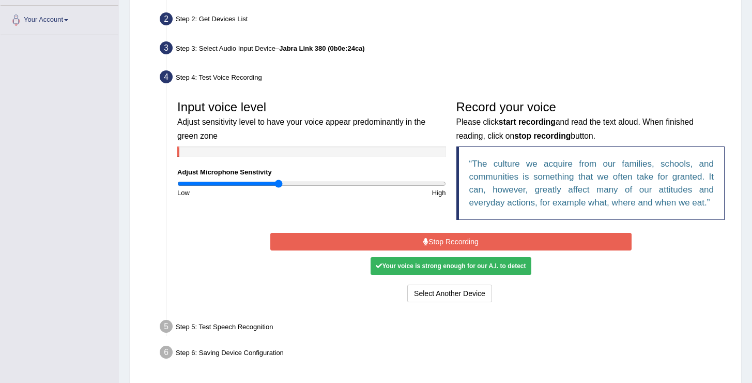
click at [441, 241] on button "Stop Recording" at bounding box center [450, 242] width 361 height 18
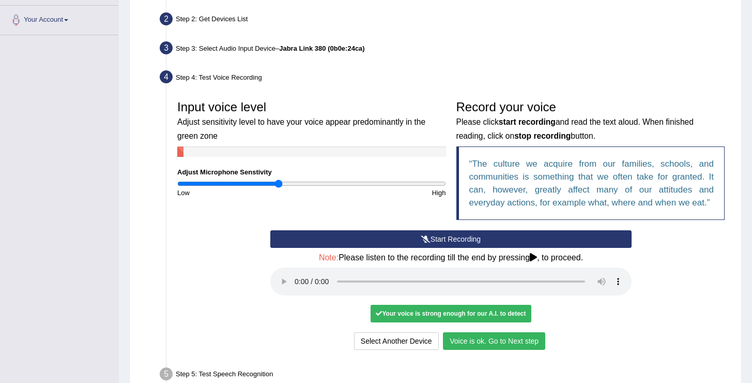
click at [448, 243] on button "Start Recording" at bounding box center [450, 239] width 361 height 18
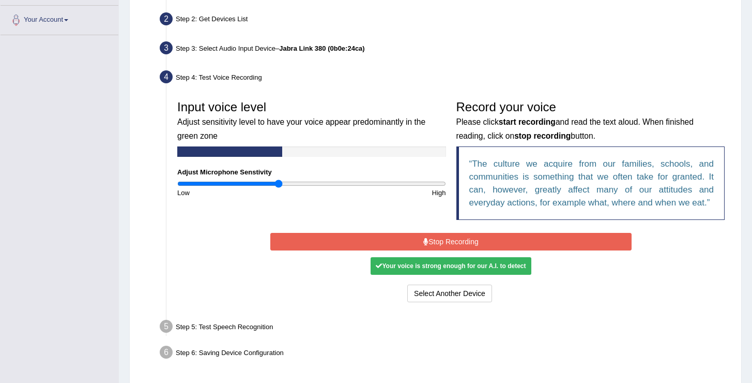
click at [448, 243] on button "Stop Recording" at bounding box center [450, 242] width 361 height 18
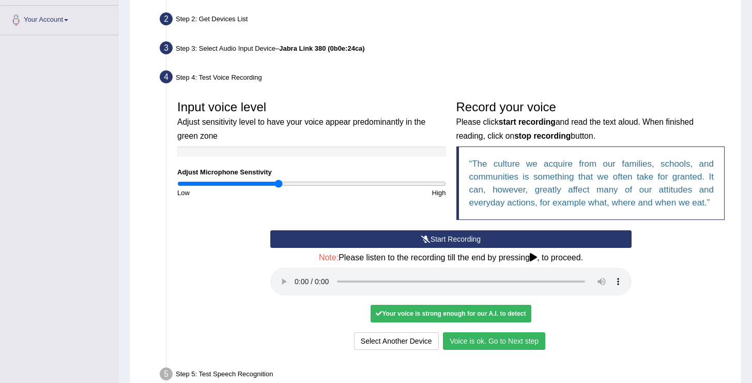
click at [526, 338] on button "Voice is ok. Go to Next step" at bounding box center [494, 341] width 102 height 18
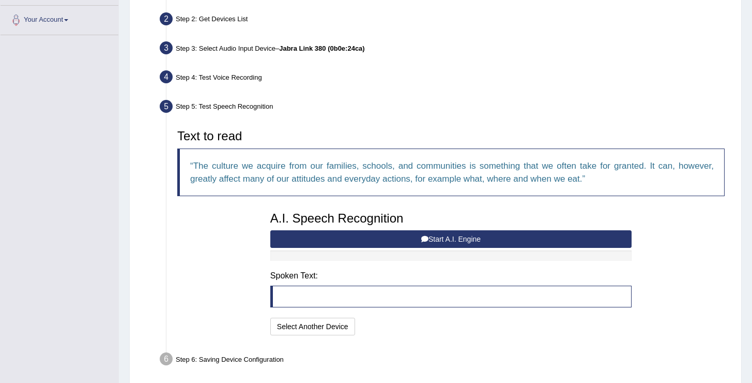
click at [437, 237] on button "Start A.I. Engine" at bounding box center [450, 239] width 361 height 18
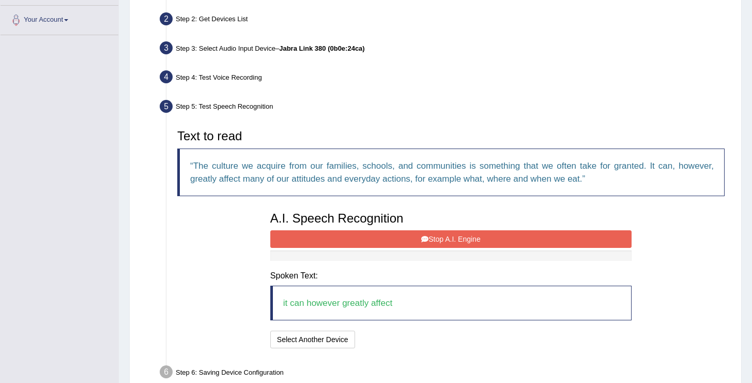
click at [437, 237] on button "Stop A.I. Engine" at bounding box center [450, 239] width 361 height 18
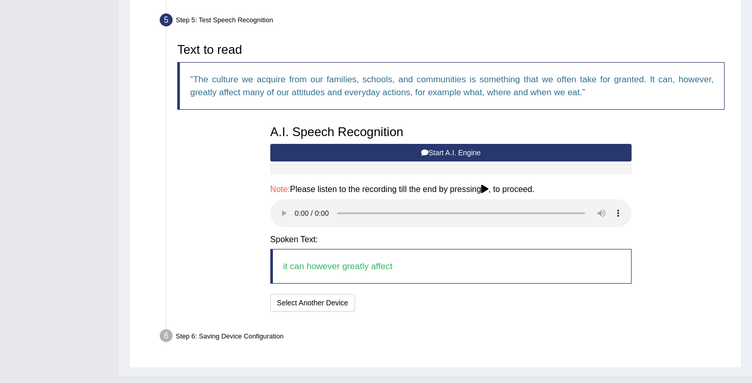
scroll to position [318, 0]
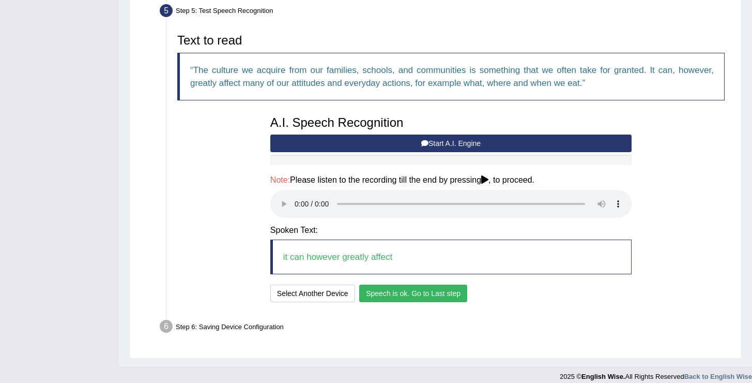
click at [387, 298] on button "Speech is ok. Go to Last step" at bounding box center [413, 293] width 108 height 18
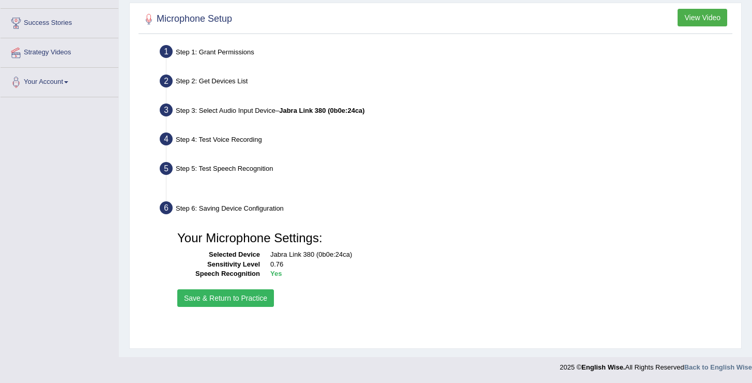
scroll to position [160, 0]
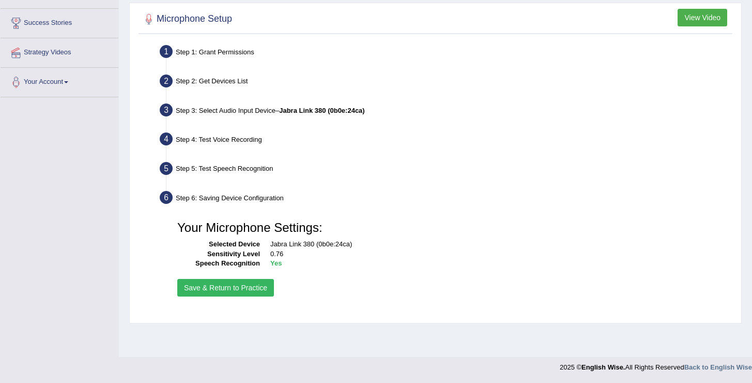
click at [236, 289] on button "Save & Return to Practice" at bounding box center [225, 288] width 97 height 18
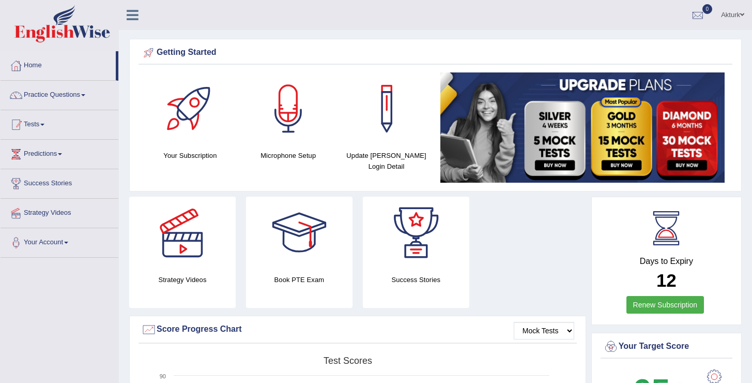
click at [36, 115] on link "Tests" at bounding box center [60, 123] width 118 height 26
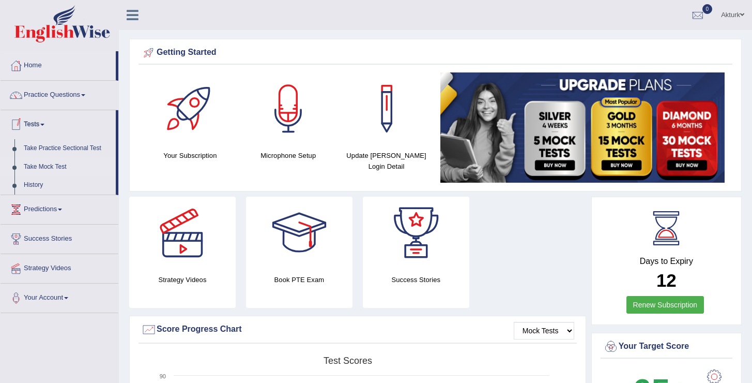
click at [49, 167] on link "Take Mock Test" at bounding box center [67, 167] width 97 height 19
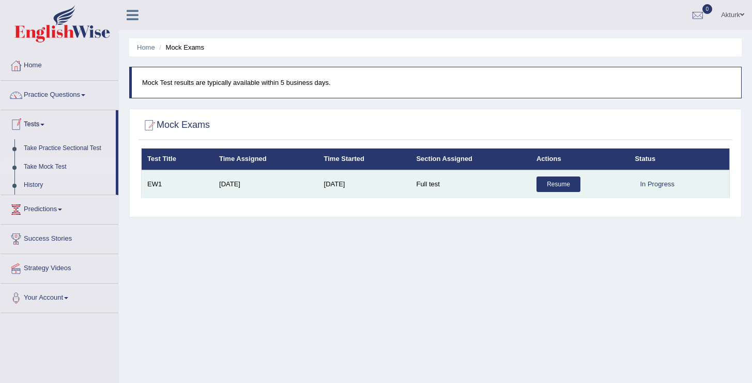
click at [566, 183] on link "Resume" at bounding box center [559, 184] width 44 height 16
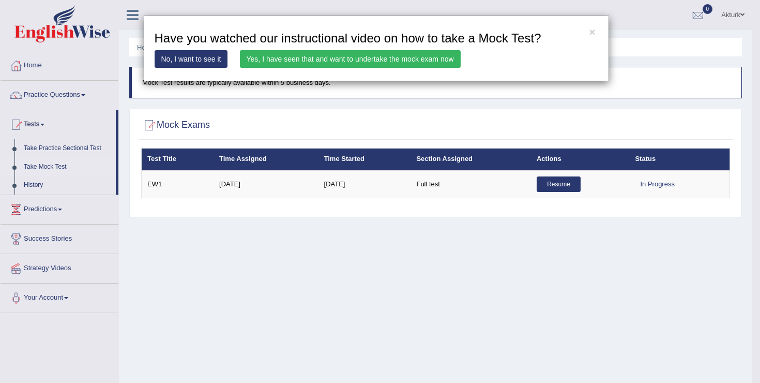
click at [417, 59] on link "Yes, I have seen that and want to undertake the mock exam now" at bounding box center [350, 59] width 221 height 18
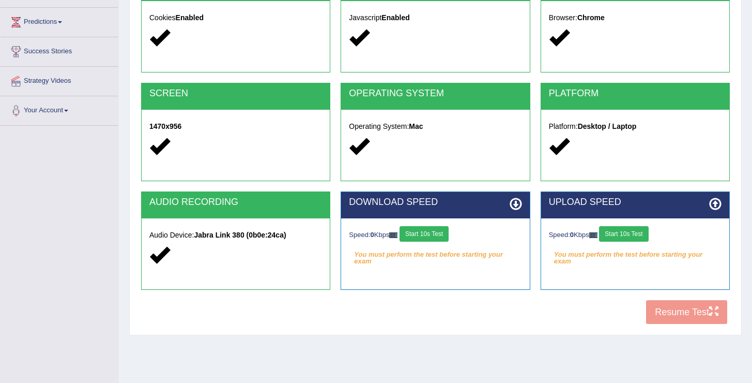
scroll to position [138, 0]
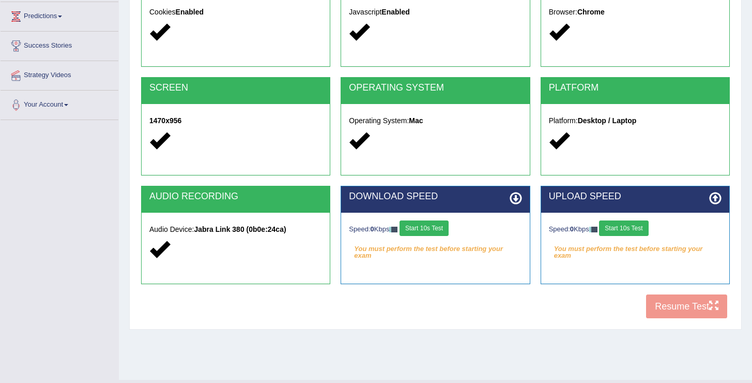
click at [435, 226] on button "Start 10s Test" at bounding box center [424, 228] width 49 height 16
click at [638, 227] on button "Start 10s Test" at bounding box center [623, 228] width 49 height 16
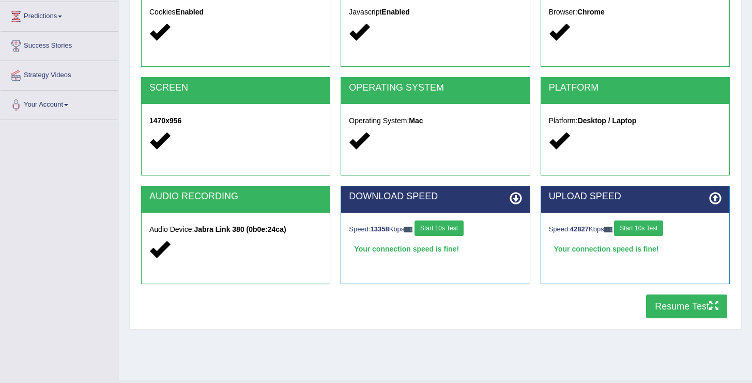
click at [692, 306] on button "Resume Test" at bounding box center [686, 306] width 81 height 24
